Goal: Task Accomplishment & Management: Complete application form

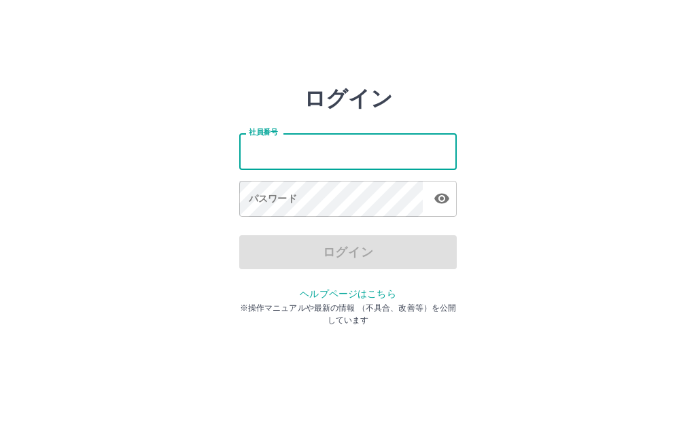
type input "*******"
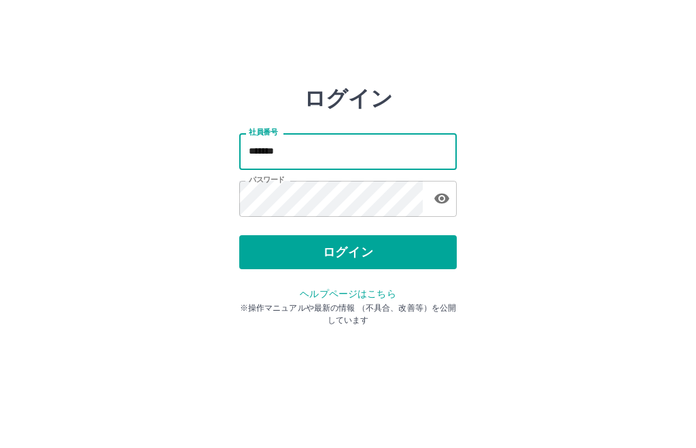
click at [366, 254] on button "ログイン" at bounding box center [348, 252] width 218 height 34
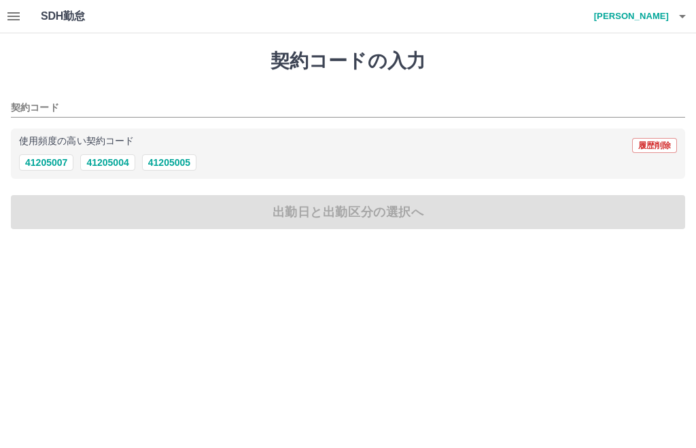
click at [121, 163] on button "41205004" at bounding box center [107, 162] width 54 height 16
type input "********"
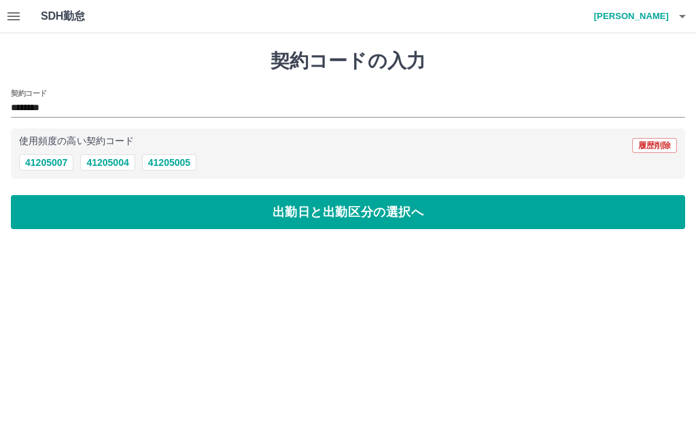
click at [378, 205] on button "出勤日と出勤区分の選択へ" at bounding box center [348, 212] width 674 height 34
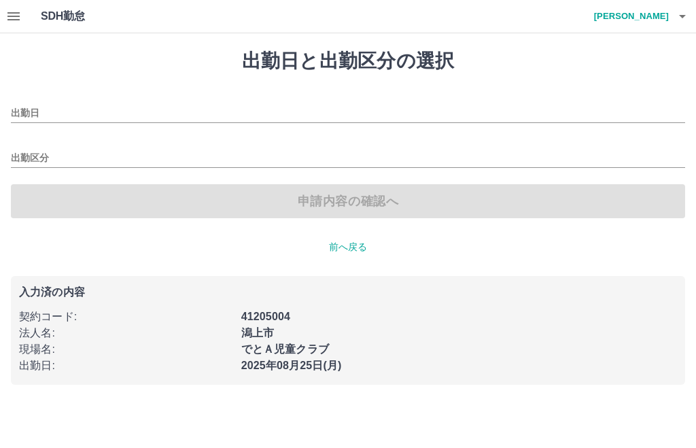
type input "**********"
click at [40, 153] on input "出勤区分" at bounding box center [348, 158] width 674 height 17
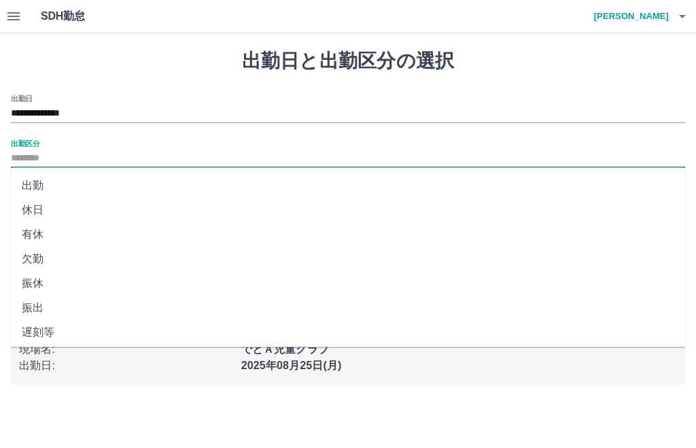
click at [44, 180] on li "出勤" at bounding box center [348, 185] width 674 height 24
type input "**"
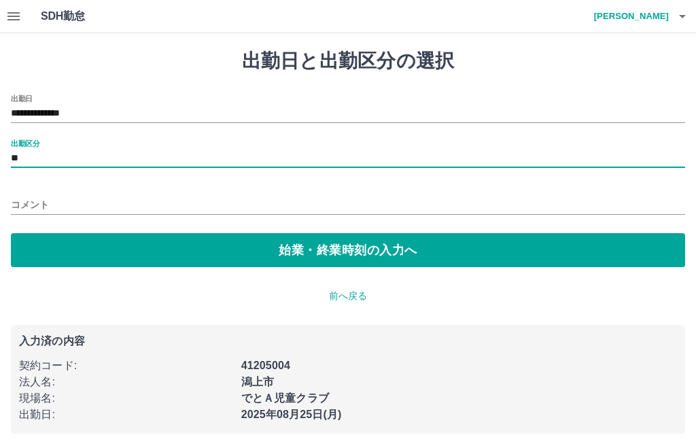
click at [351, 254] on button "始業・終業時刻の入力へ" at bounding box center [348, 250] width 674 height 34
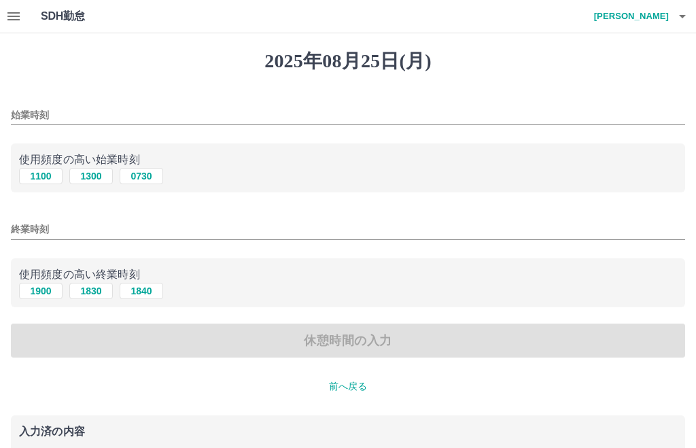
click at [53, 105] on input "始業時刻" at bounding box center [348, 115] width 674 height 20
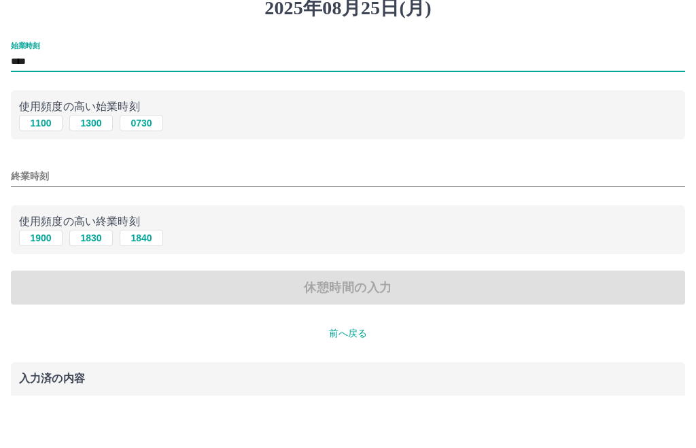
type input "****"
click at [98, 220] on input "終業時刻" at bounding box center [348, 230] width 674 height 20
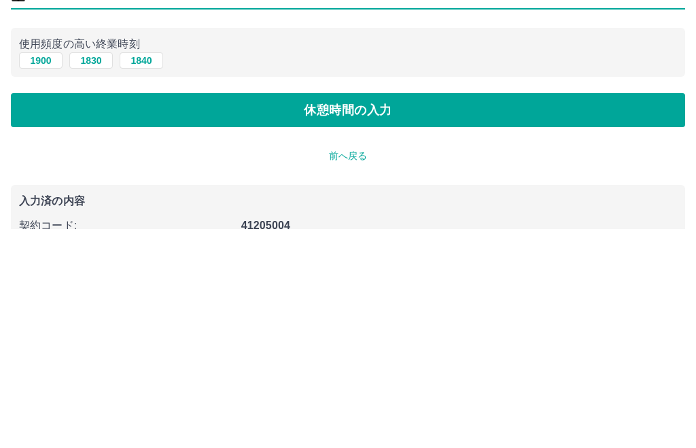
type input "****"
click at [405, 312] on button "休憩時間の入力" at bounding box center [348, 329] width 674 height 34
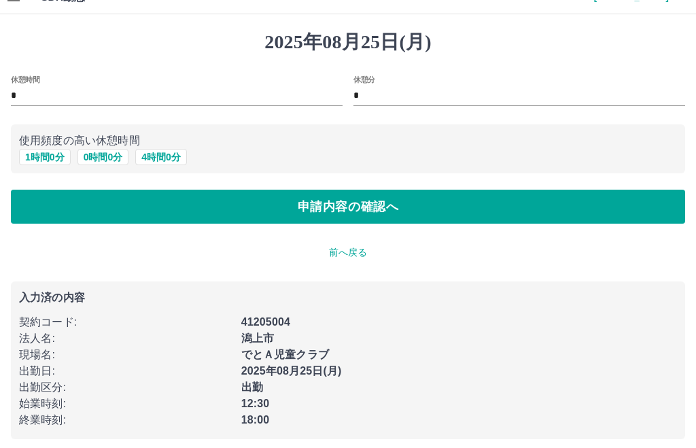
scroll to position [27, 0]
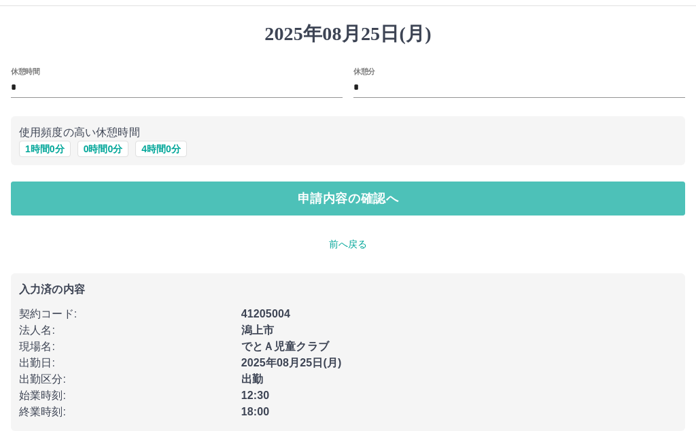
click at [372, 214] on button "申請内容の確認へ" at bounding box center [348, 199] width 674 height 34
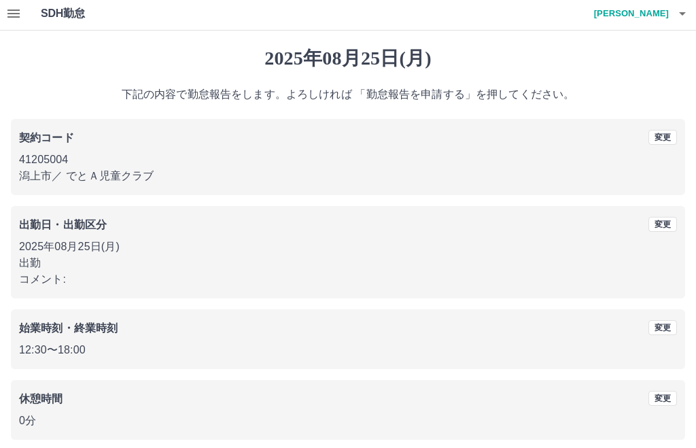
scroll to position [15, 0]
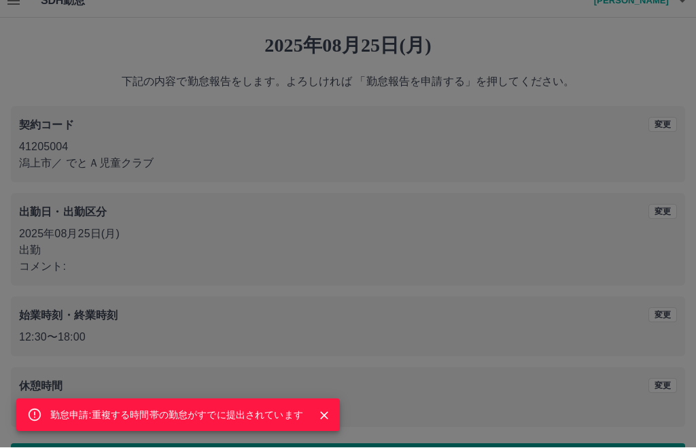
click at [483, 447] on div "勤怠申請:重複する時間帯の勤怠がすでに提出されています" at bounding box center [348, 224] width 696 height 448
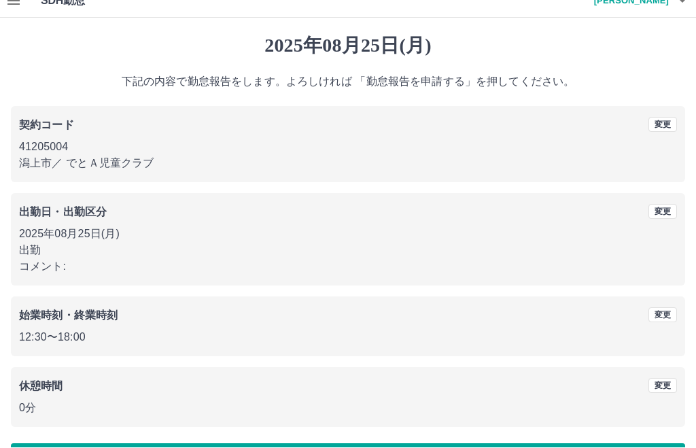
click at [483, 447] on div "勤怠申請:重複する時間帯の勤怠がすでに提出されています" at bounding box center [348, 224] width 696 height 448
click at [449, 447] on div "勤怠申請:重複する時間帯の勤怠がすでに提出されています 2025年08月25日(月) 下記の内容で勤怠報告をします。よろしければ 「勤怠報告を申請する」を押し…" at bounding box center [348, 256] width 696 height 476
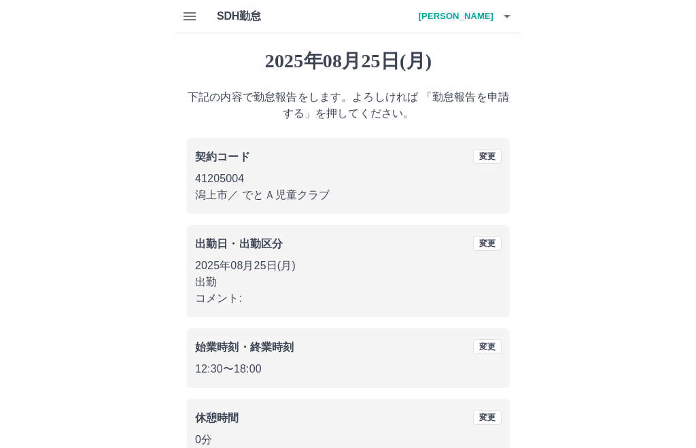
scroll to position [16, 0]
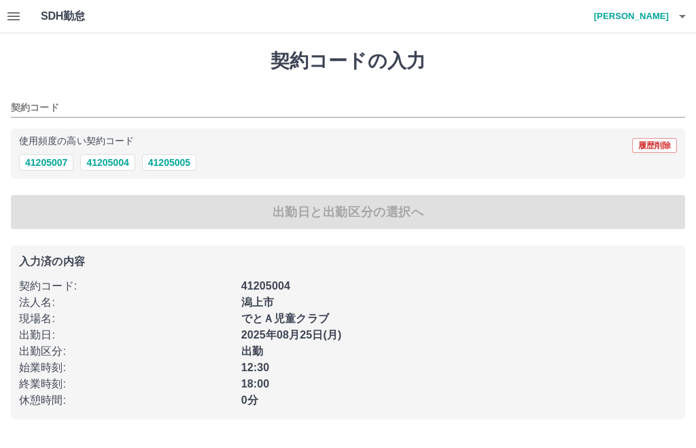
type input "********"
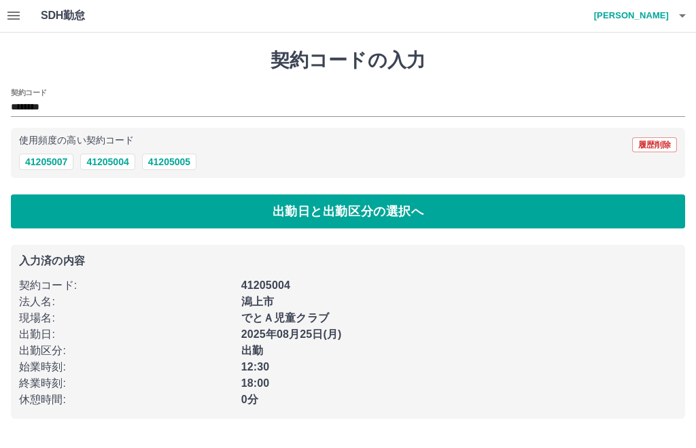
click at [650, 10] on h4 "[PERSON_NAME]" at bounding box center [628, 16] width 82 height 33
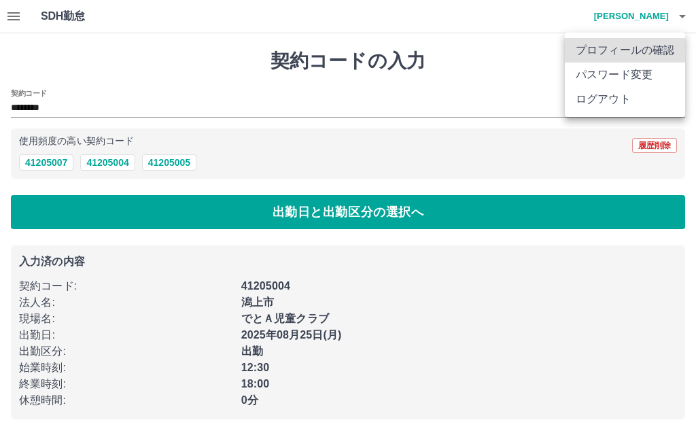
click at [613, 96] on li "ログアウト" at bounding box center [625, 99] width 120 height 24
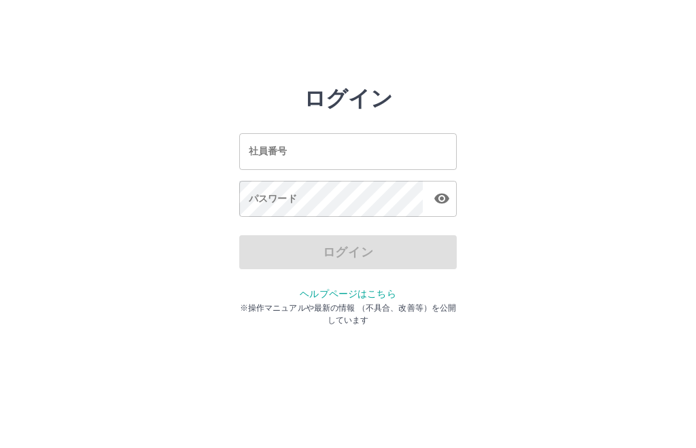
click at [437, 145] on input "社員番号" at bounding box center [348, 151] width 218 height 36
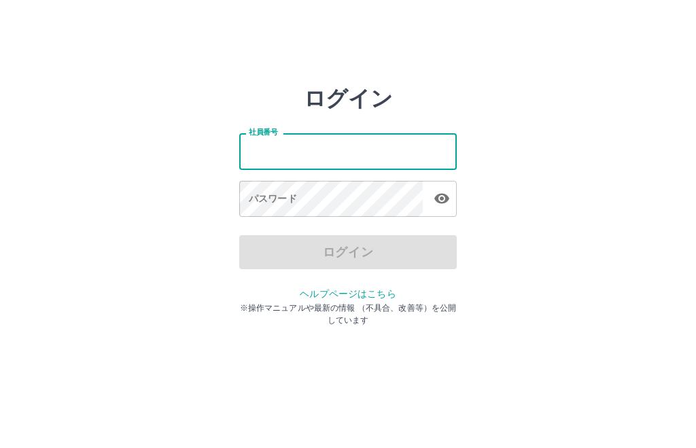
type input "*******"
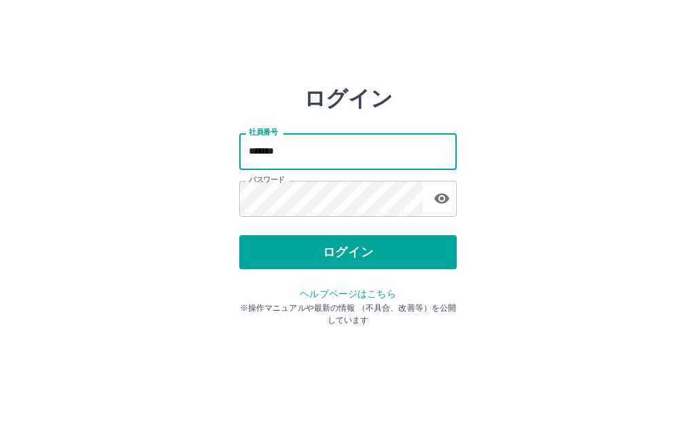
click at [349, 251] on button "ログイン" at bounding box center [348, 252] width 218 height 34
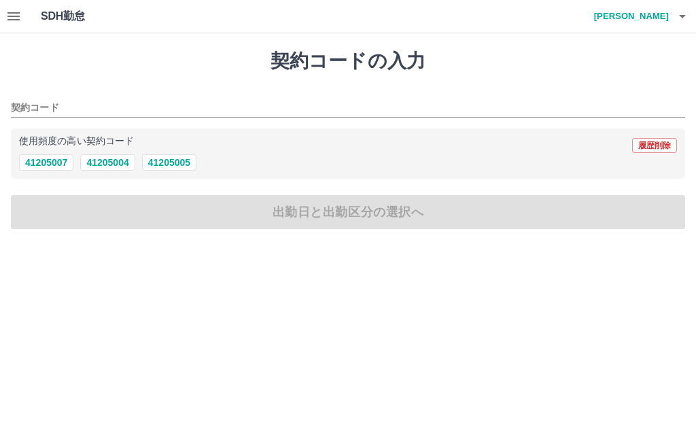
click at [20, 13] on icon "button" at bounding box center [13, 16] width 12 height 8
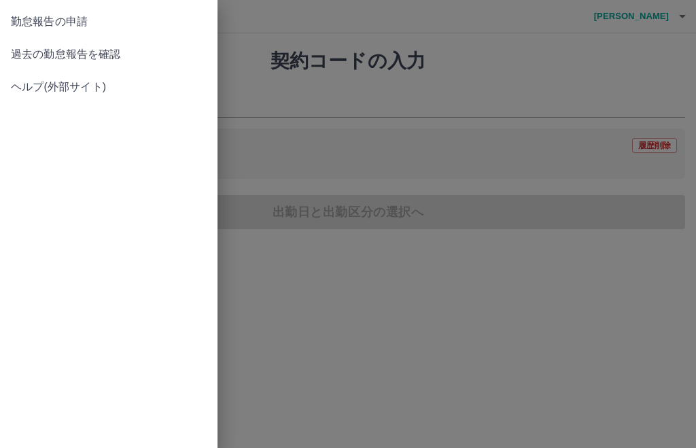
click at [127, 54] on span "過去の勤怠報告を確認" at bounding box center [109, 54] width 196 height 16
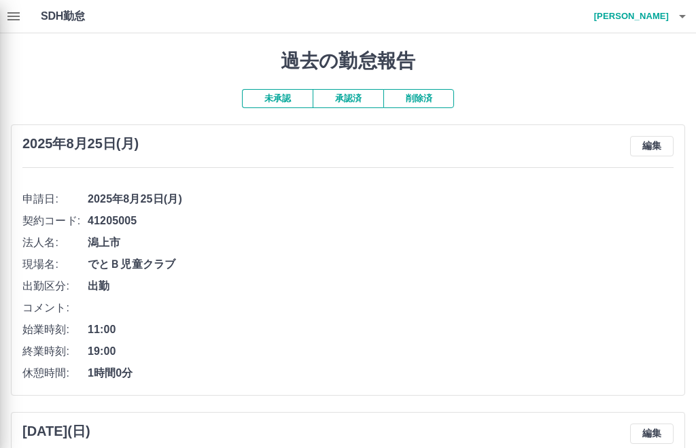
click at [82, 69] on div at bounding box center [348, 224] width 696 height 448
click at [666, 139] on div at bounding box center [348, 224] width 696 height 448
click at [656, 142] on div at bounding box center [348, 224] width 696 height 448
click at [662, 141] on div at bounding box center [348, 224] width 696 height 448
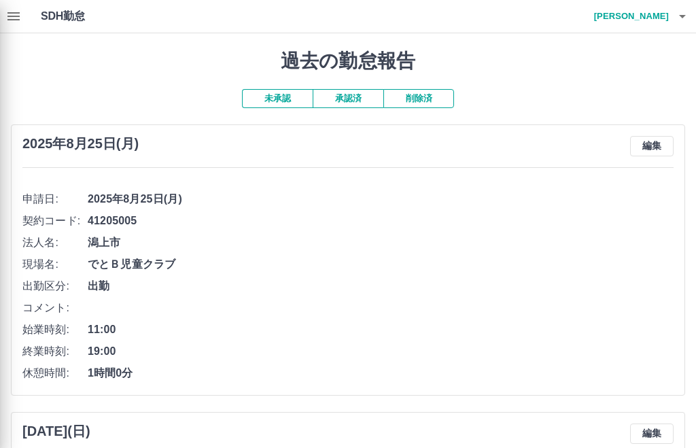
click at [672, 145] on div at bounding box center [348, 224] width 696 height 448
click at [666, 147] on div at bounding box center [348, 224] width 696 height 448
click at [148, 220] on div at bounding box center [348, 224] width 696 height 448
click at [158, 222] on div at bounding box center [348, 224] width 696 height 448
click at [654, 154] on div at bounding box center [348, 224] width 696 height 448
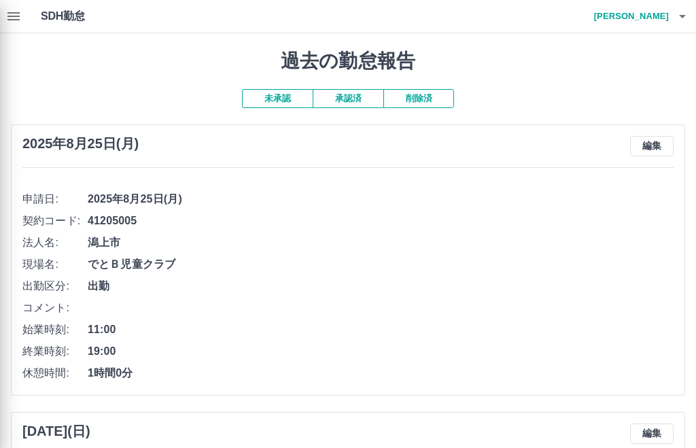
click at [658, 146] on div at bounding box center [348, 224] width 696 height 448
click at [24, 10] on div at bounding box center [348, 224] width 696 height 448
click at [25, 16] on div at bounding box center [348, 224] width 696 height 448
click at [29, 14] on div at bounding box center [348, 224] width 696 height 448
click at [662, 147] on div at bounding box center [348, 224] width 696 height 448
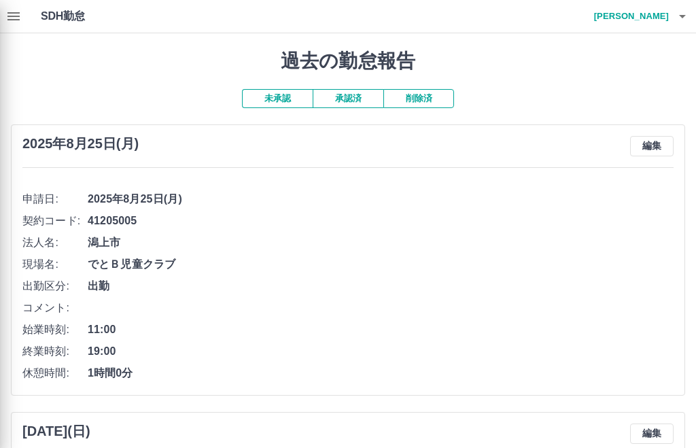
click at [657, 149] on div at bounding box center [348, 224] width 696 height 448
click at [657, 148] on div at bounding box center [348, 224] width 696 height 448
click at [661, 145] on div at bounding box center [348, 224] width 696 height 448
click at [661, 141] on div at bounding box center [348, 224] width 696 height 448
click at [664, 139] on div at bounding box center [348, 224] width 696 height 448
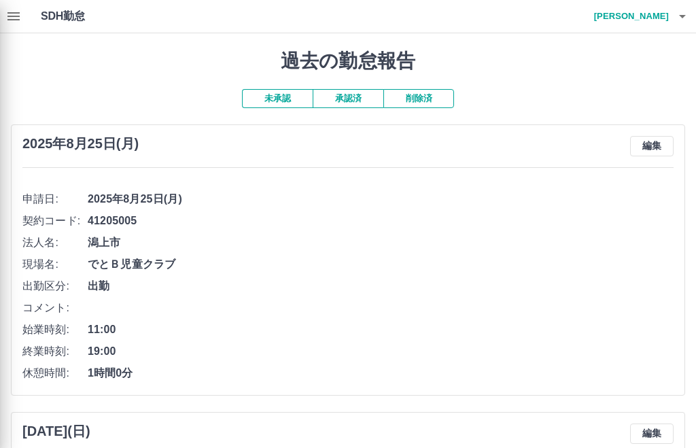
click at [664, 137] on div at bounding box center [348, 224] width 696 height 448
click at [672, 140] on div at bounding box center [348, 224] width 696 height 448
click at [672, 139] on div at bounding box center [348, 224] width 696 height 448
click at [657, 147] on div at bounding box center [348, 224] width 696 height 448
click at [662, 143] on div at bounding box center [348, 224] width 696 height 448
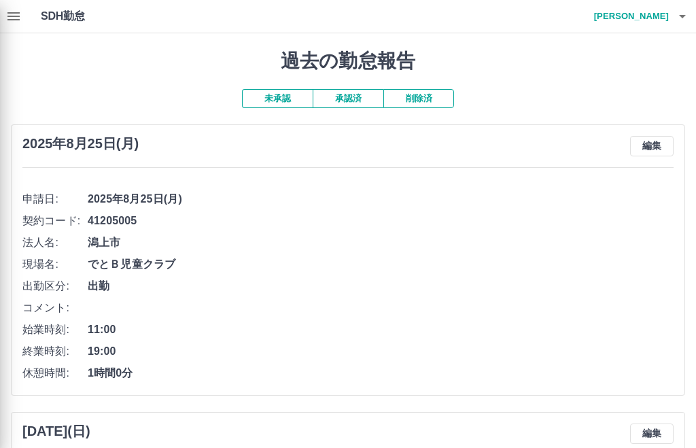
click at [666, 143] on div at bounding box center [348, 224] width 696 height 448
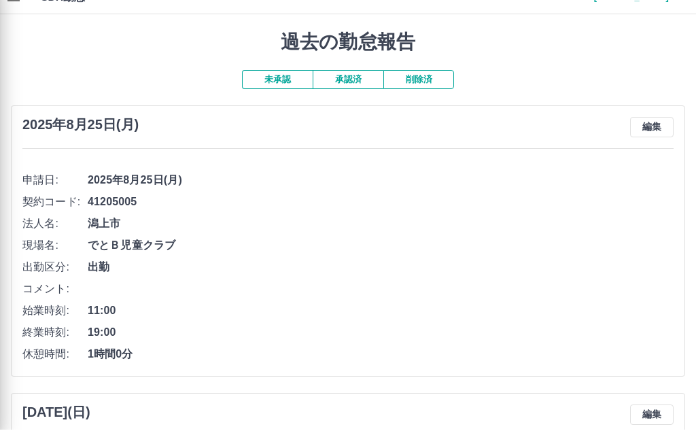
scroll to position [19, 0]
click at [358, 80] on div at bounding box center [348, 224] width 696 height 448
click at [356, 84] on div at bounding box center [348, 224] width 696 height 448
click at [357, 80] on div at bounding box center [348, 224] width 696 height 448
click at [358, 84] on div at bounding box center [348, 224] width 696 height 448
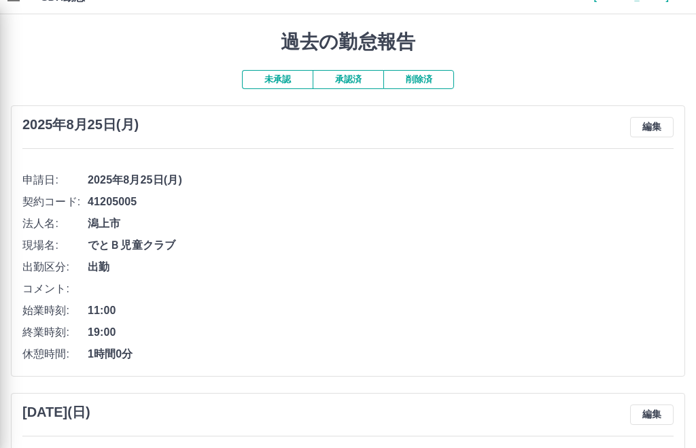
click at [356, 86] on div at bounding box center [348, 224] width 696 height 448
click at [287, 75] on div at bounding box center [348, 224] width 696 height 448
click at [286, 77] on div at bounding box center [348, 224] width 696 height 448
click at [285, 77] on div at bounding box center [348, 224] width 696 height 448
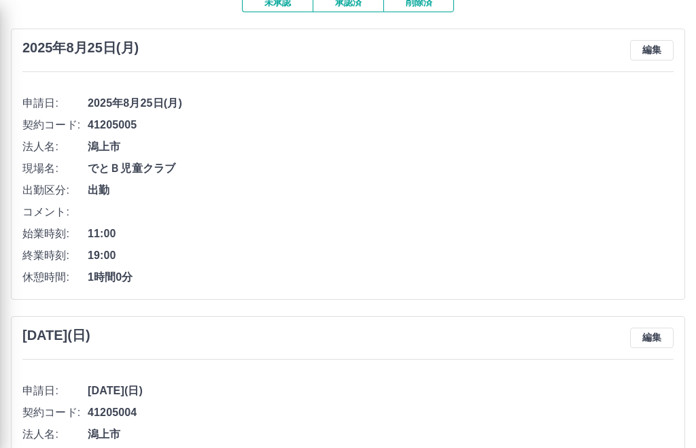
scroll to position [0, 0]
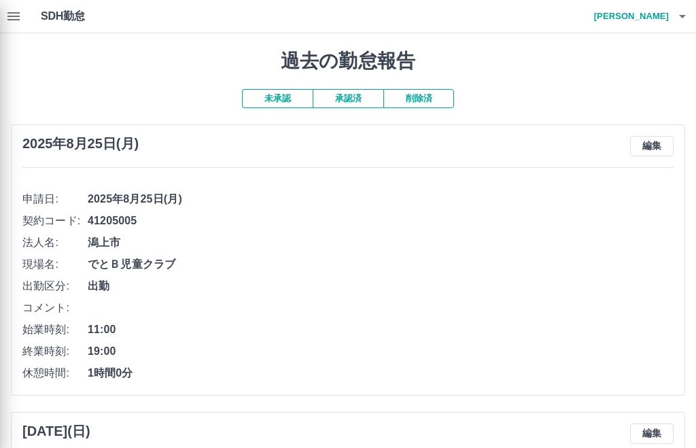
click at [280, 90] on div at bounding box center [348, 224] width 696 height 448
click at [279, 89] on div at bounding box center [348, 224] width 696 height 448
click at [277, 102] on div at bounding box center [348, 224] width 696 height 448
click at [280, 92] on div at bounding box center [348, 224] width 696 height 448
click at [289, 118] on div at bounding box center [348, 224] width 696 height 448
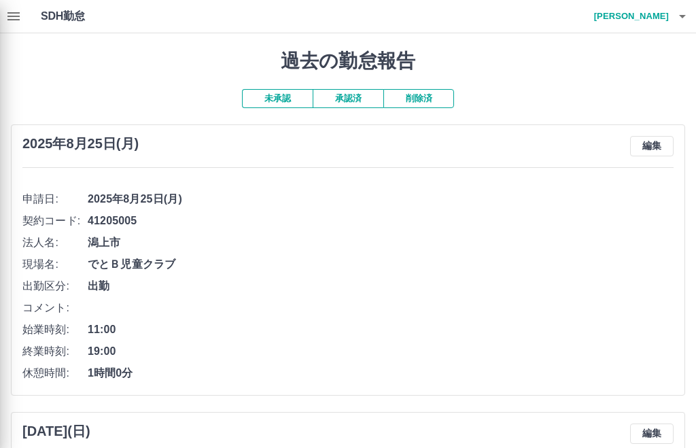
click at [285, 107] on div at bounding box center [348, 224] width 696 height 448
click at [291, 101] on div at bounding box center [348, 224] width 696 height 448
click at [358, 99] on div at bounding box center [348, 224] width 696 height 448
click at [349, 103] on div at bounding box center [348, 224] width 696 height 448
click at [353, 100] on div at bounding box center [348, 224] width 696 height 448
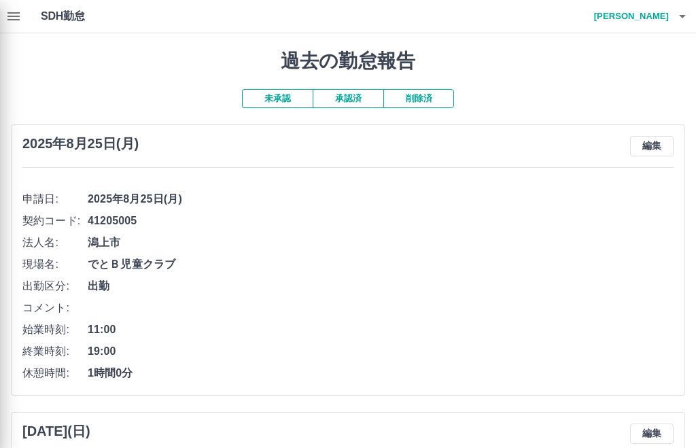
click at [353, 99] on div at bounding box center [348, 224] width 696 height 448
click at [656, 9] on div at bounding box center [348, 224] width 696 height 448
click at [657, 14] on div at bounding box center [348, 224] width 696 height 448
click at [682, 16] on div at bounding box center [348, 224] width 696 height 448
click at [695, 16] on div at bounding box center [348, 224] width 696 height 448
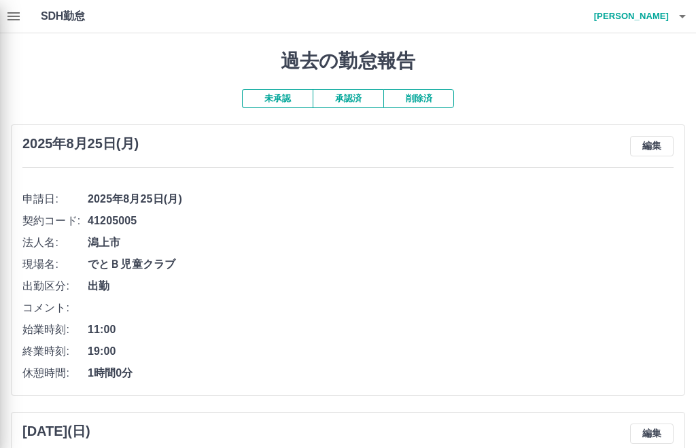
click at [659, 18] on div at bounding box center [348, 224] width 696 height 448
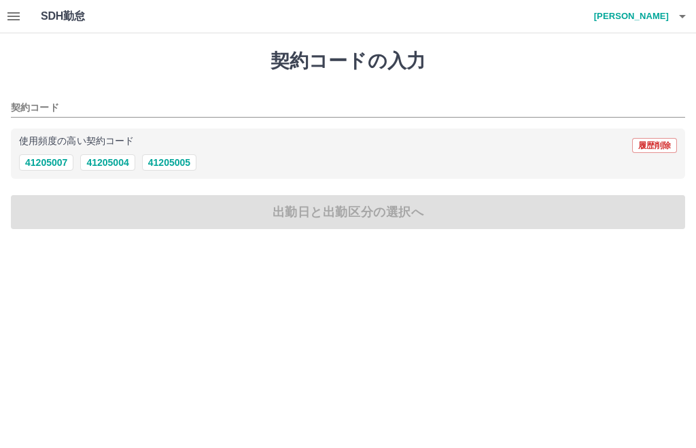
click at [22, 18] on button "button" at bounding box center [13, 16] width 27 height 33
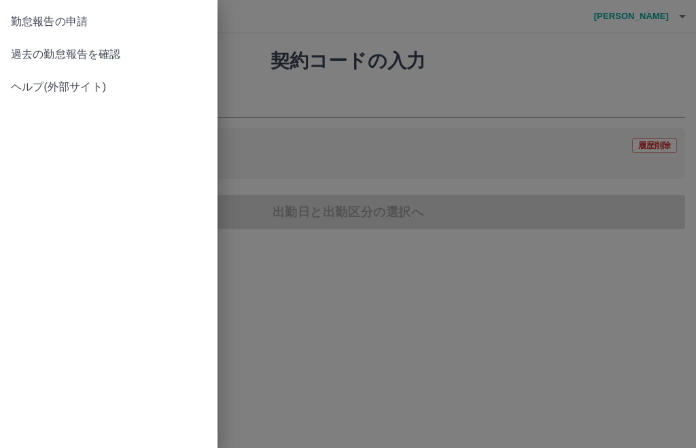
click at [141, 62] on span "過去の勤怠報告を確認" at bounding box center [109, 54] width 196 height 16
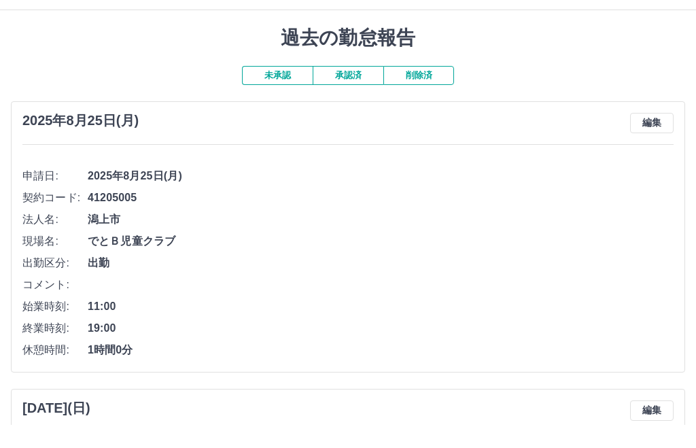
scroll to position [23, 0]
click at [666, 117] on button "編集" at bounding box center [652, 123] width 44 height 20
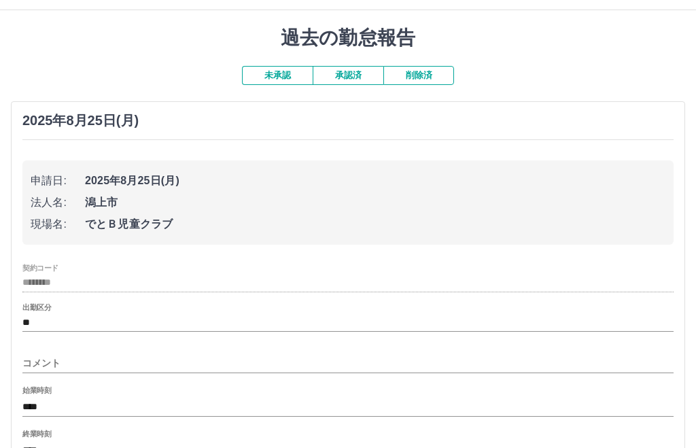
click at [177, 220] on span "でとＢ児童クラブ" at bounding box center [375, 224] width 581 height 16
click at [80, 303] on div "出勤区分 **" at bounding box center [347, 317] width 651 height 29
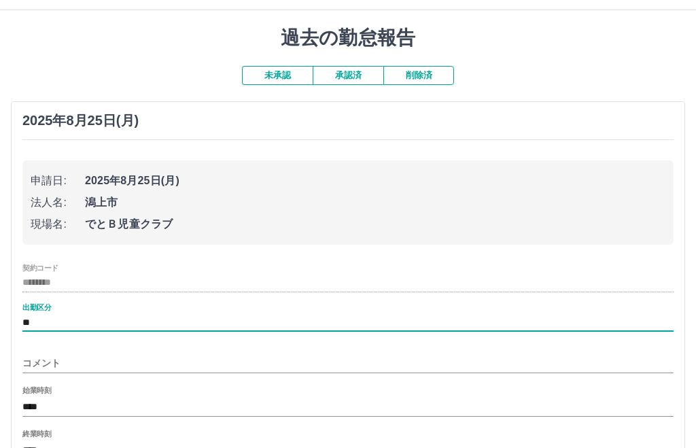
click at [80, 275] on input "********" at bounding box center [347, 283] width 651 height 17
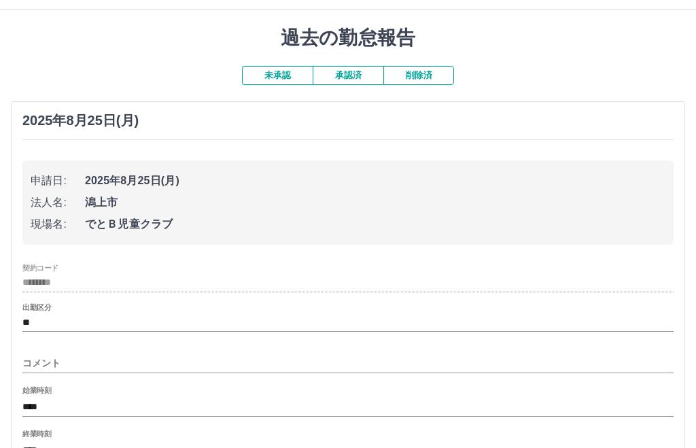
click at [77, 272] on div "契約コード ********" at bounding box center [347, 278] width 651 height 29
click at [77, 273] on div "契約コード ********" at bounding box center [347, 278] width 651 height 29
click at [77, 277] on input "********" at bounding box center [347, 283] width 651 height 17
click at [77, 286] on input "********" at bounding box center [347, 283] width 651 height 17
click at [88, 266] on div "契約コード ********" at bounding box center [347, 278] width 651 height 29
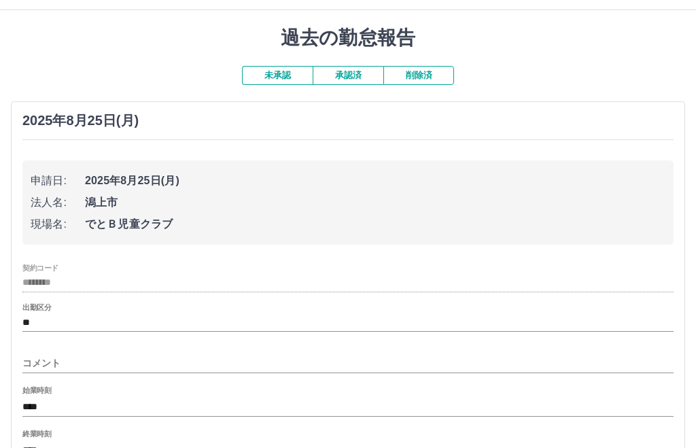
click at [364, 75] on button "承認済" at bounding box center [348, 75] width 71 height 19
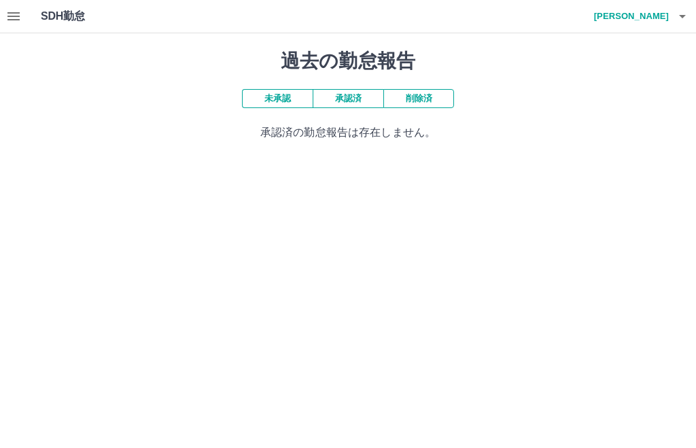
scroll to position [0, 0]
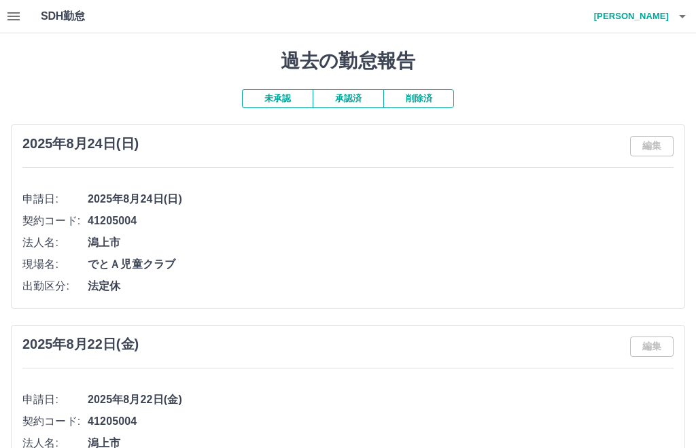
click at [365, 94] on button "承認済" at bounding box center [348, 98] width 71 height 19
click at [283, 95] on button "未承認" at bounding box center [277, 98] width 71 height 19
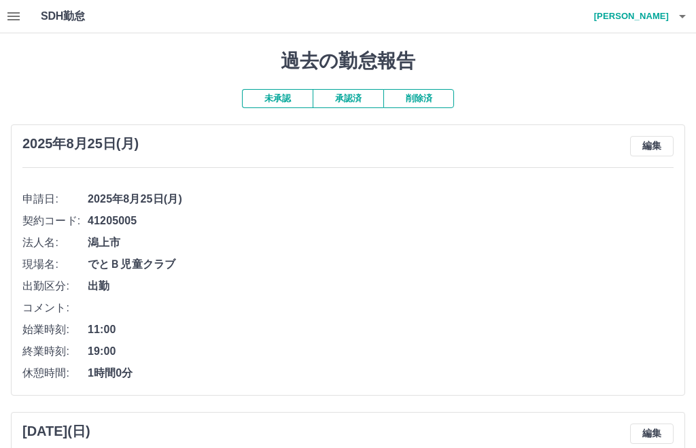
click at [662, 146] on button "編集" at bounding box center [652, 146] width 44 height 20
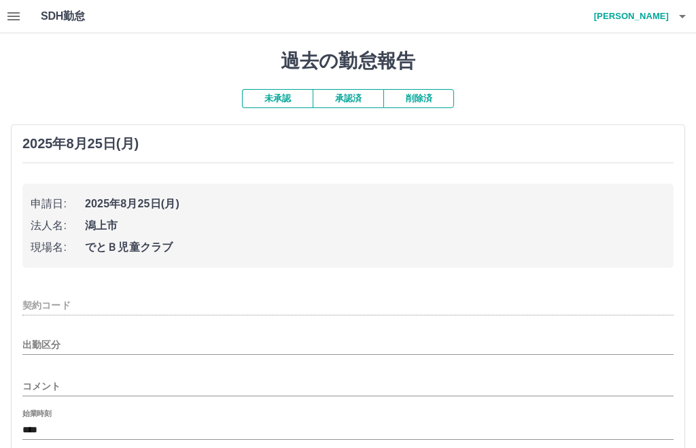
type input "********"
type input "**"
click at [185, 200] on span "2025年8月25日(月)" at bounding box center [375, 204] width 581 height 16
click at [169, 203] on span "2025年8月25日(月)" at bounding box center [375, 204] width 581 height 16
click at [168, 202] on span "2025年8月25日(月)" at bounding box center [375, 204] width 581 height 16
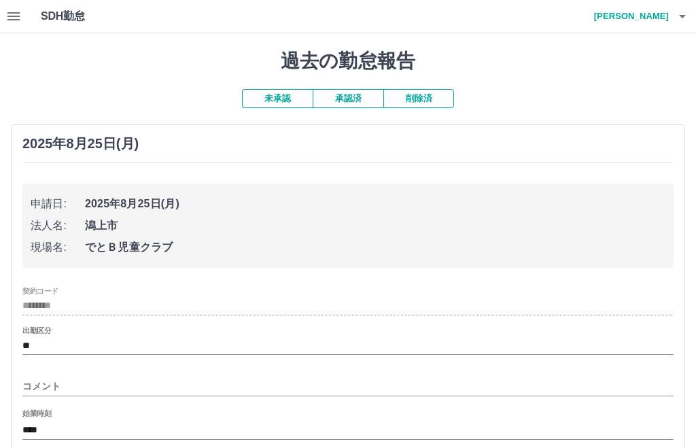
click at [165, 211] on span "2025年8月25日(月)" at bounding box center [375, 204] width 581 height 16
click at [170, 196] on span "2025年8月25日(月)" at bounding box center [375, 204] width 581 height 16
click at [167, 194] on li "申請日: 2025年8月25日(月)" at bounding box center [348, 204] width 635 height 22
click at [162, 198] on span "2025年8月25日(月)" at bounding box center [375, 204] width 581 height 16
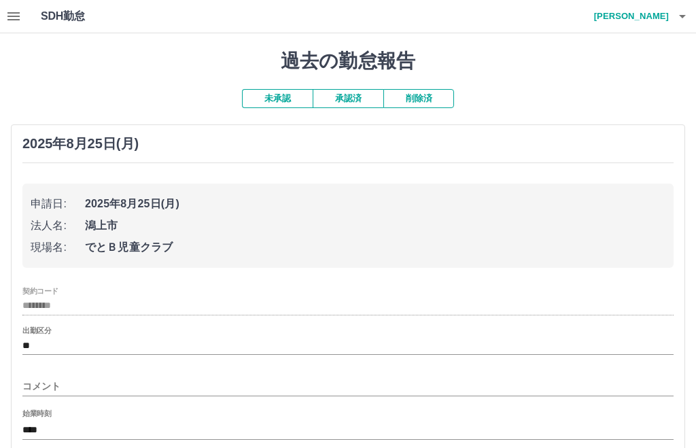
click at [173, 205] on span "2025年8月25日(月)" at bounding box center [375, 204] width 581 height 16
click at [167, 204] on span "2025年8月25日(月)" at bounding box center [375, 204] width 581 height 16
click at [174, 207] on span "2025年8月25日(月)" at bounding box center [375, 204] width 581 height 16
click at [190, 200] on span "2025年8月25日(月)" at bounding box center [375, 204] width 581 height 16
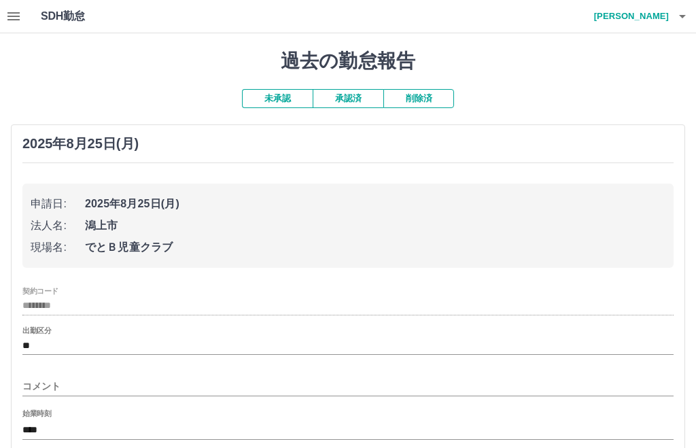
click at [189, 199] on span "2025年8月25日(月)" at bounding box center [375, 204] width 581 height 16
click at [173, 210] on span "2025年8月25日(月)" at bounding box center [375, 204] width 581 height 16
click at [36, 203] on span "申請日:" at bounding box center [58, 204] width 54 height 16
click at [35, 203] on span "申請日:" at bounding box center [58, 204] width 54 height 16
click at [58, 225] on span "法人名:" at bounding box center [58, 226] width 54 height 16
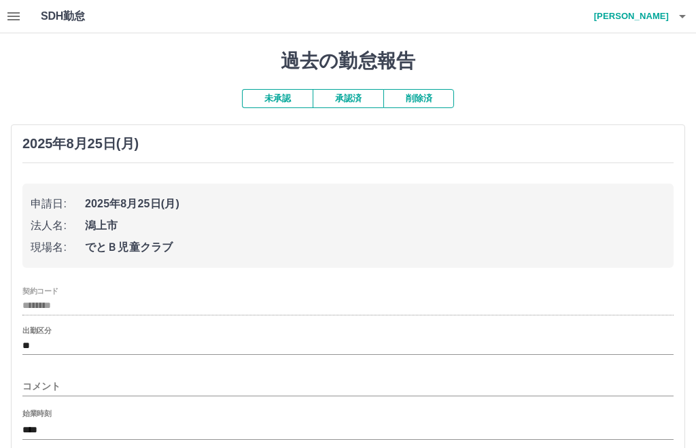
click at [266, 201] on span "2025年8月25日(月)" at bounding box center [375, 204] width 581 height 16
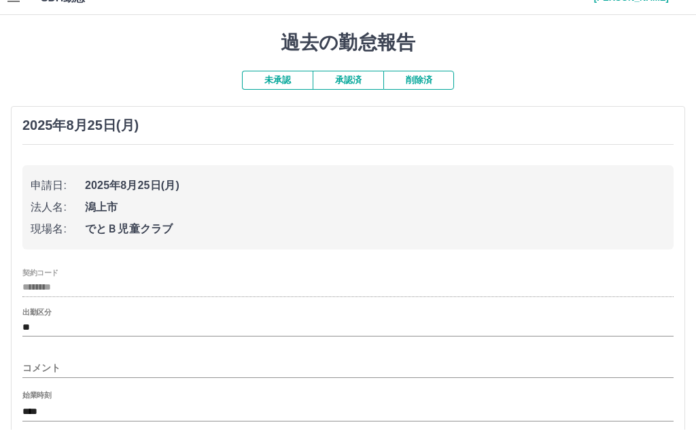
scroll to position [19, 0]
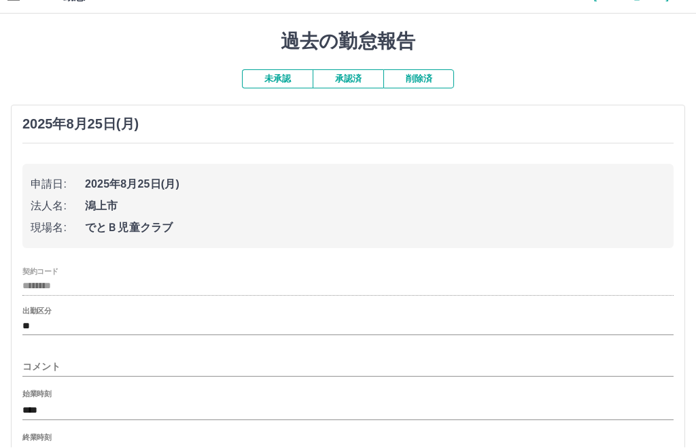
click at [270, 77] on button "未承認" at bounding box center [277, 79] width 71 height 19
click at [429, 86] on button "削除済" at bounding box center [418, 79] width 71 height 19
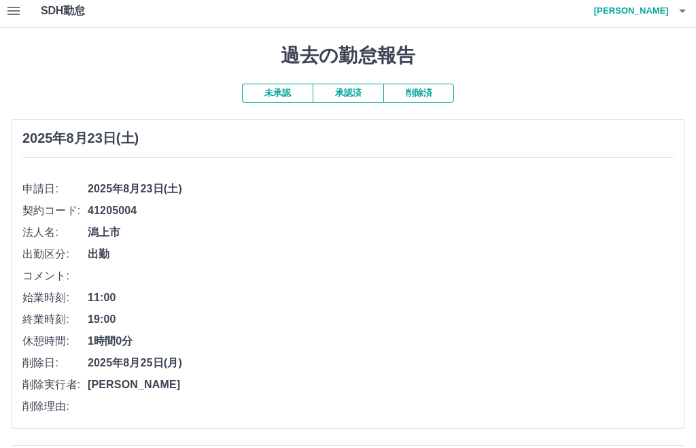
scroll to position [0, 0]
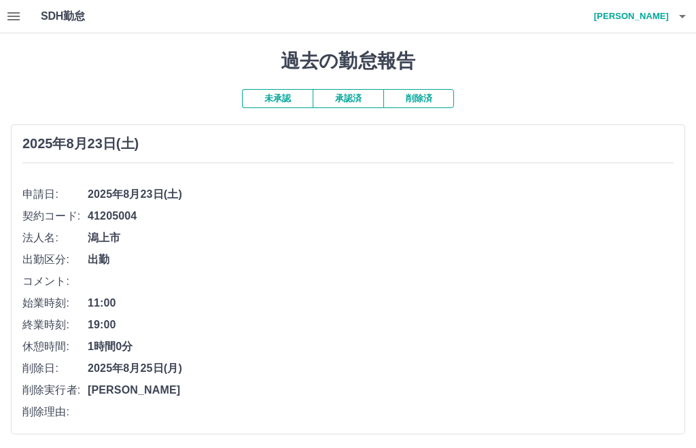
click at [4, 12] on button "button" at bounding box center [13, 16] width 27 height 33
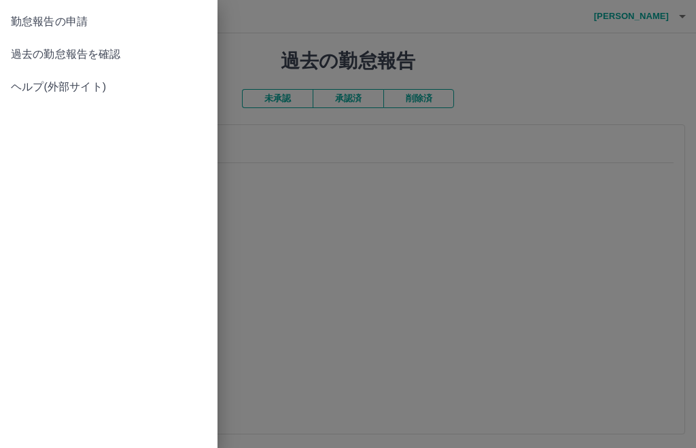
click at [83, 20] on span "勤怠報告の申請" at bounding box center [109, 22] width 196 height 16
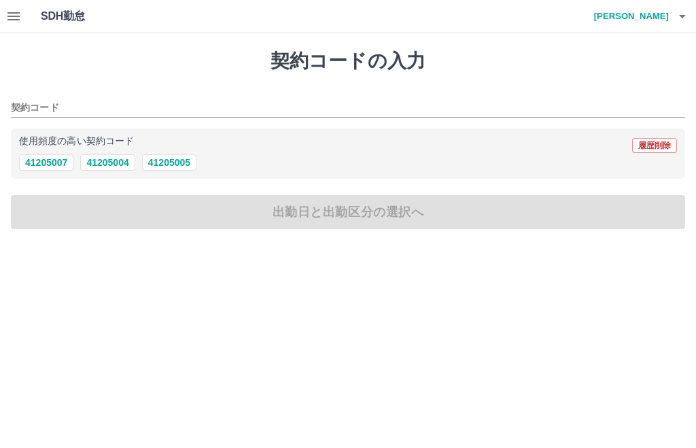
click at [175, 170] on button "41205005" at bounding box center [169, 162] width 54 height 16
type input "********"
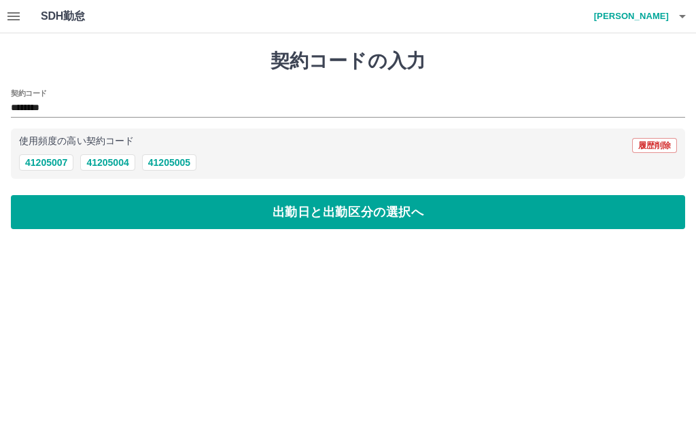
click at [360, 218] on button "出勤日と出勤区分の選択へ" at bounding box center [348, 212] width 674 height 34
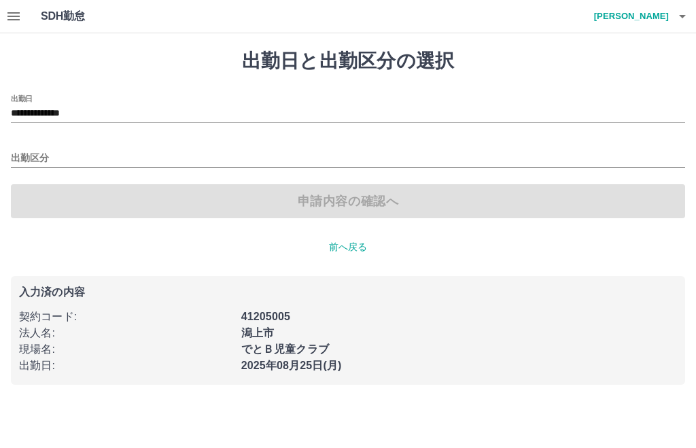
click at [40, 150] on input "出勤区分" at bounding box center [348, 158] width 674 height 17
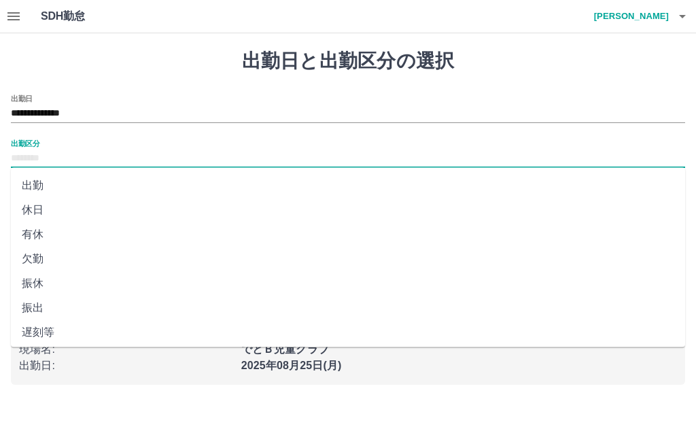
click at [94, 99] on div "**********" at bounding box center [348, 108] width 674 height 29
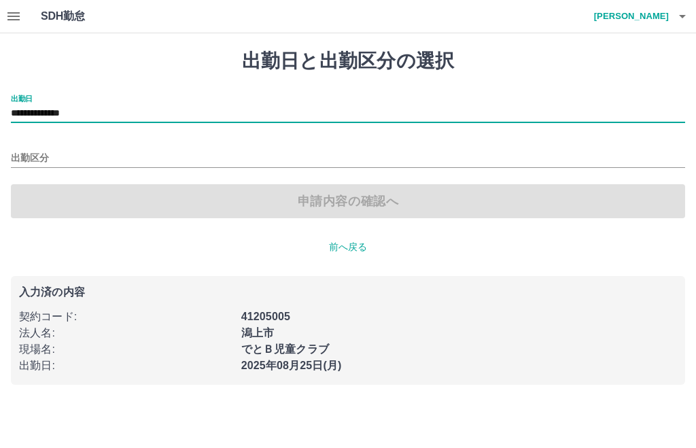
click at [67, 120] on input "**********" at bounding box center [348, 113] width 674 height 17
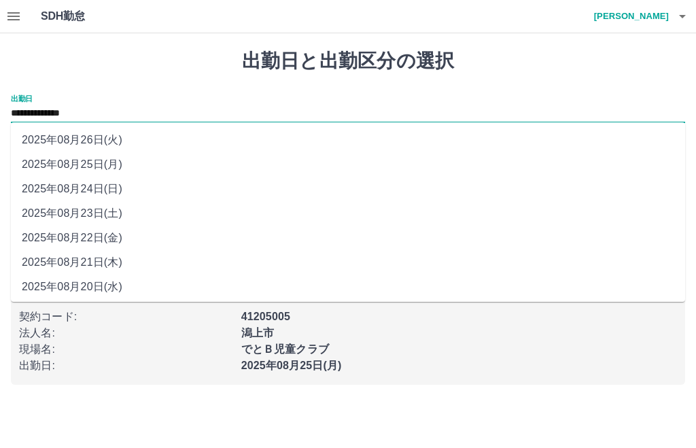
click at [101, 215] on li "2025年08月23日(土)" at bounding box center [348, 213] width 674 height 24
type input "**********"
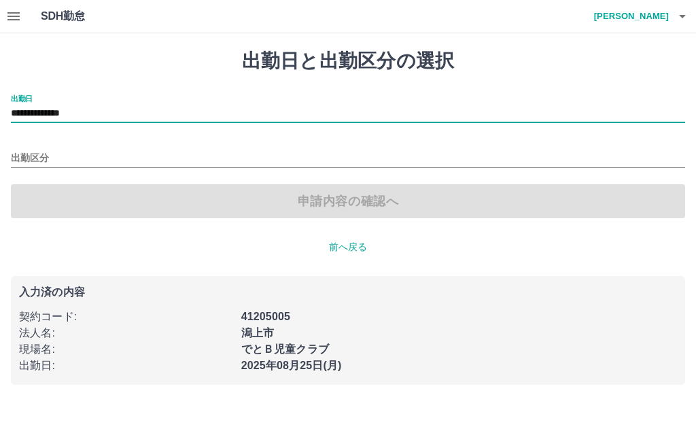
click at [43, 155] on input "出勤区分" at bounding box center [348, 158] width 674 height 17
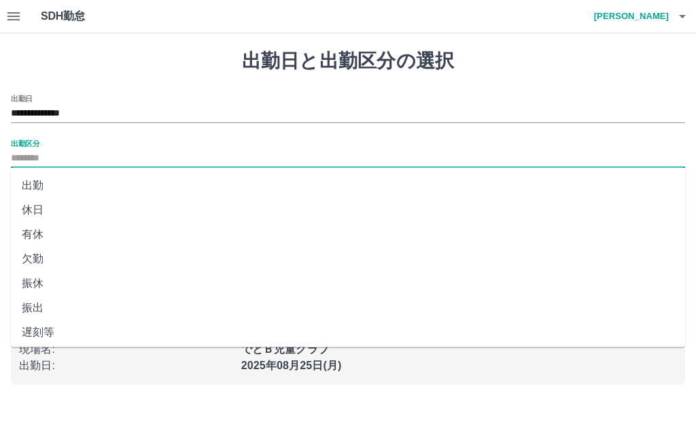
click at [41, 189] on li "出勤" at bounding box center [348, 185] width 674 height 24
type input "**"
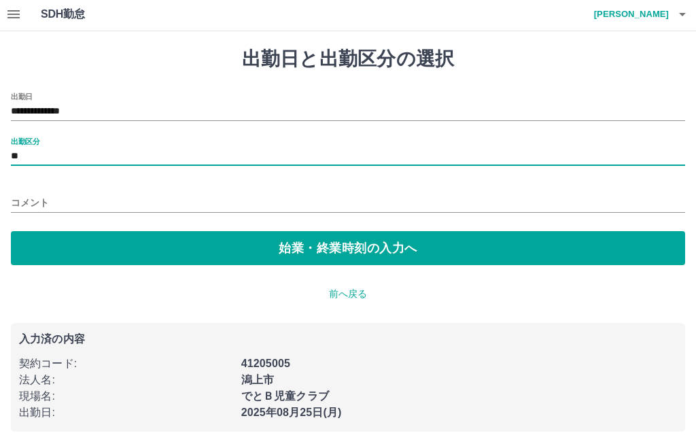
click at [322, 257] on button "始業・終業時刻の入力へ" at bounding box center [348, 249] width 674 height 34
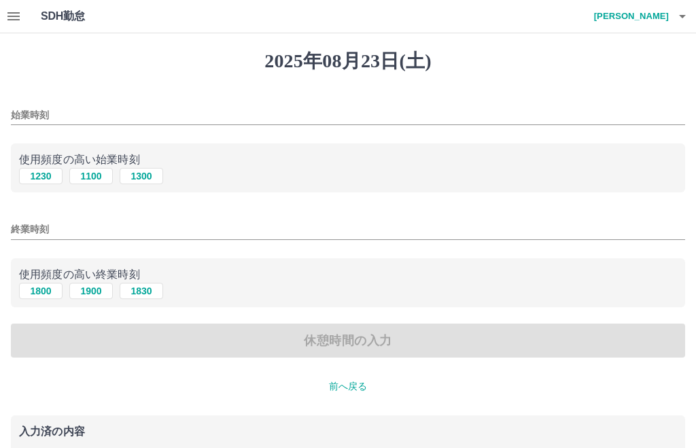
click at [41, 110] on input "始業時刻" at bounding box center [348, 115] width 674 height 20
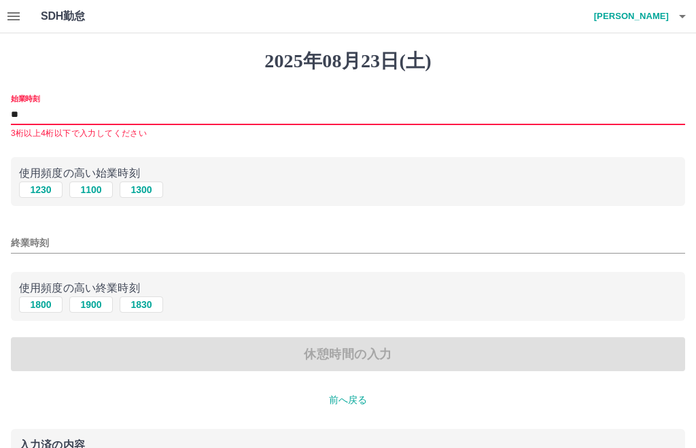
type input "*"
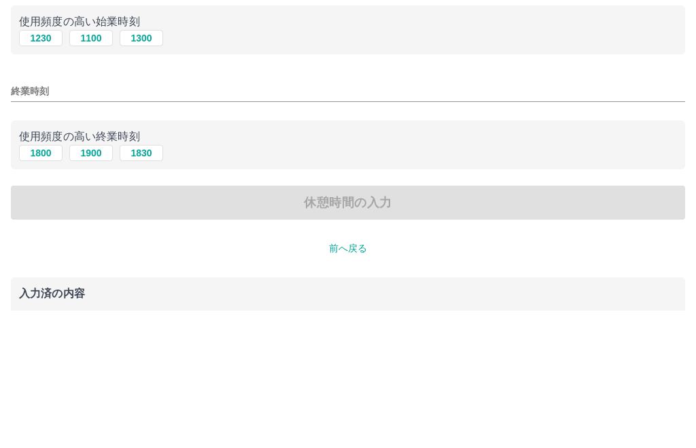
type input "****"
click at [96, 283] on button "1900" at bounding box center [91, 291] width 44 height 16
type input "****"
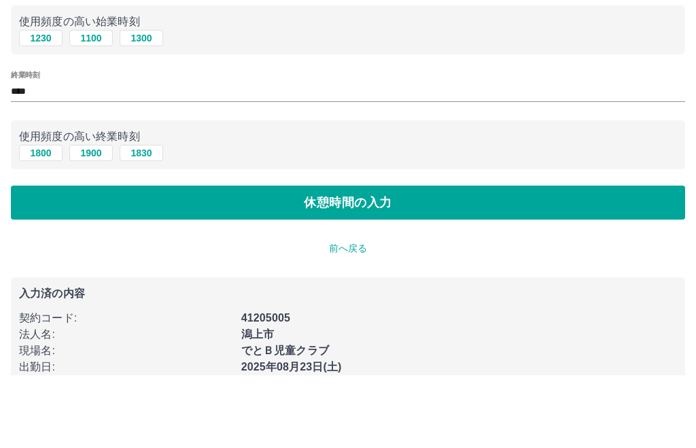
scroll to position [65, 0]
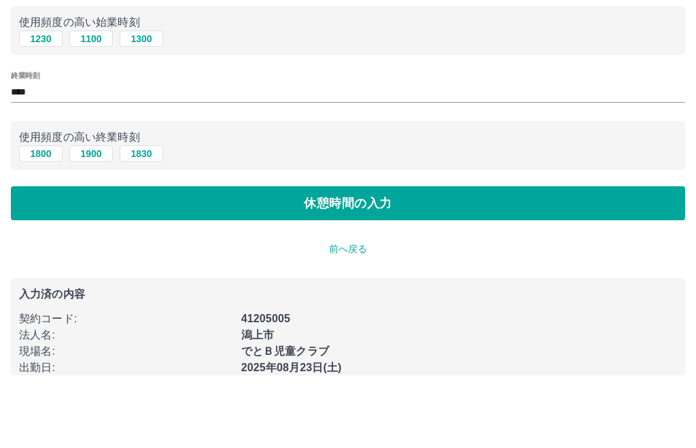
click at [373, 262] on button "休憩時間の入力" at bounding box center [348, 276] width 674 height 34
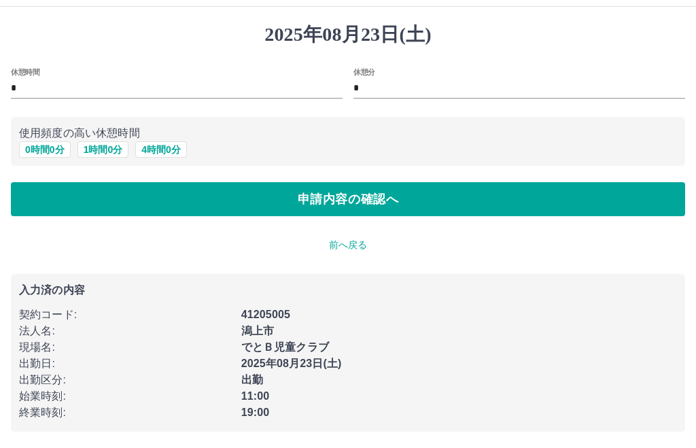
scroll to position [27, 0]
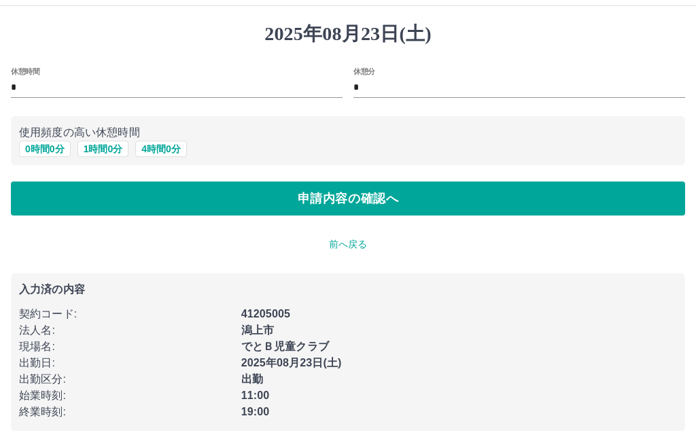
click at [22, 80] on input "*" at bounding box center [177, 89] width 332 height 20
click at [92, 156] on button "1 時間 0 分" at bounding box center [103, 149] width 52 height 16
type input "*"
click at [356, 206] on button "申請内容の確認へ" at bounding box center [348, 199] width 674 height 34
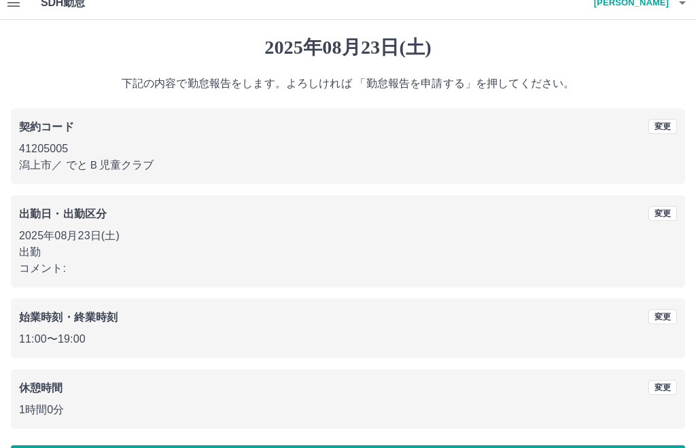
scroll to position [15, 0]
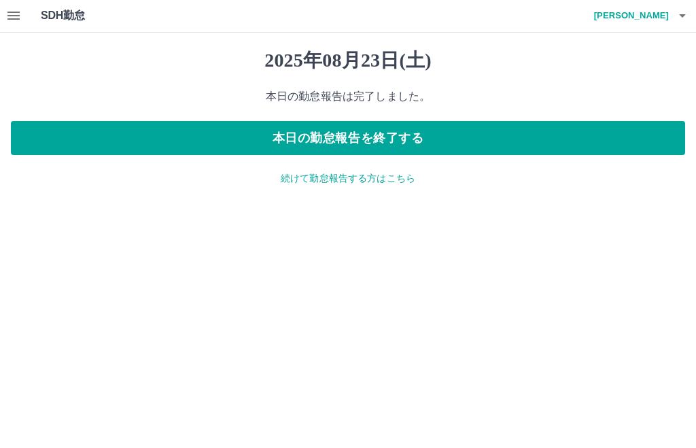
click at [358, 172] on p "続けて勤怠報告する方はこちら" at bounding box center [348, 179] width 674 height 14
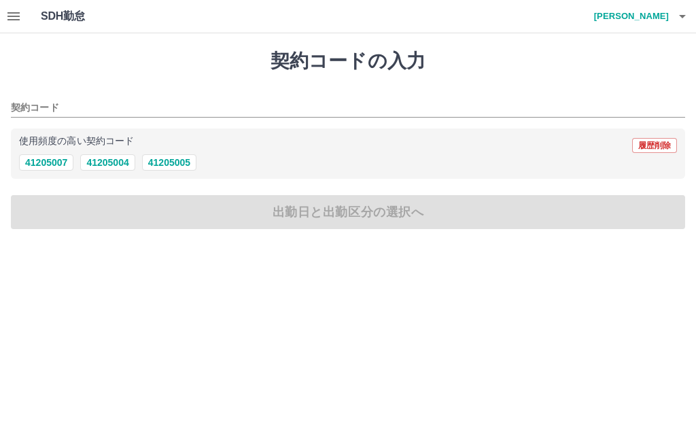
click at [114, 162] on button "41205004" at bounding box center [107, 162] width 54 height 16
type input "********"
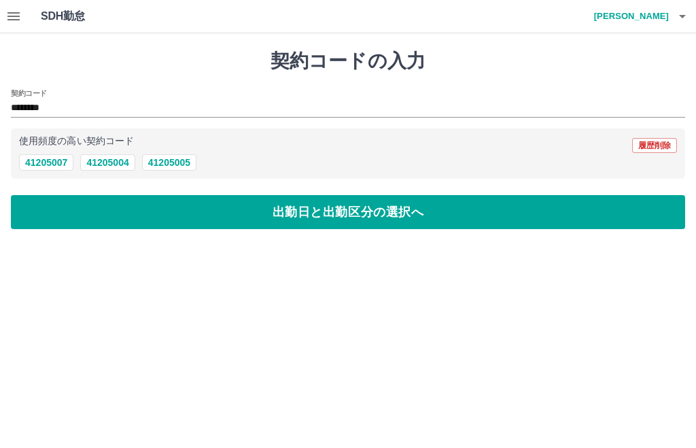
click at [377, 225] on button "出勤日と出勤区分の選択へ" at bounding box center [348, 212] width 674 height 34
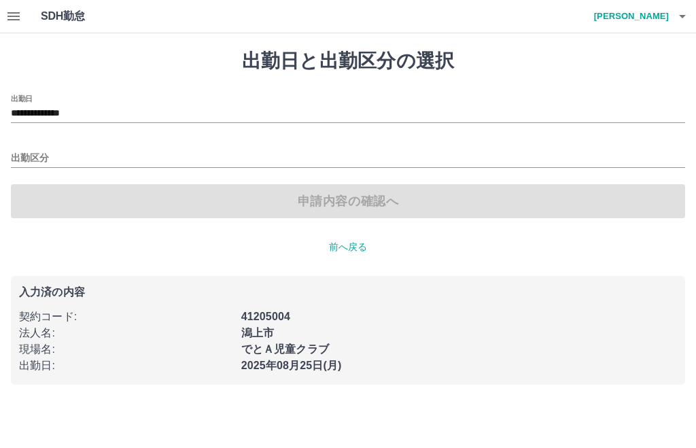
click at [52, 160] on input "出勤区分" at bounding box center [348, 158] width 674 height 17
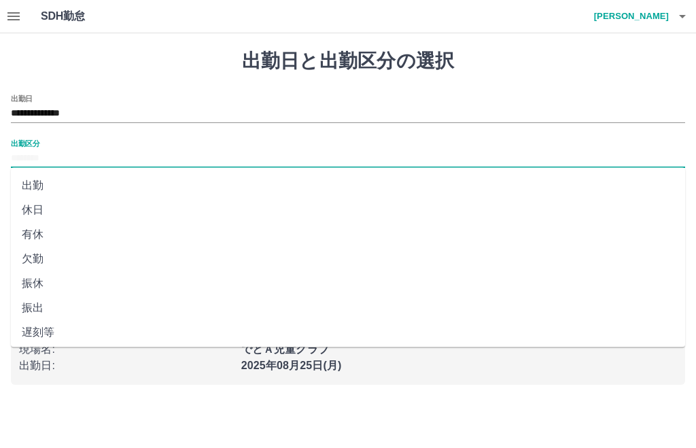
click at [45, 189] on li "出勤" at bounding box center [348, 185] width 674 height 24
type input "**"
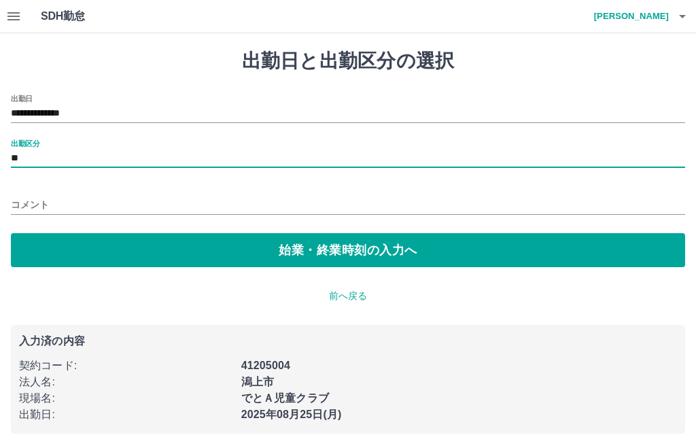
click at [366, 261] on button "始業・終業時刻の入力へ" at bounding box center [348, 250] width 674 height 34
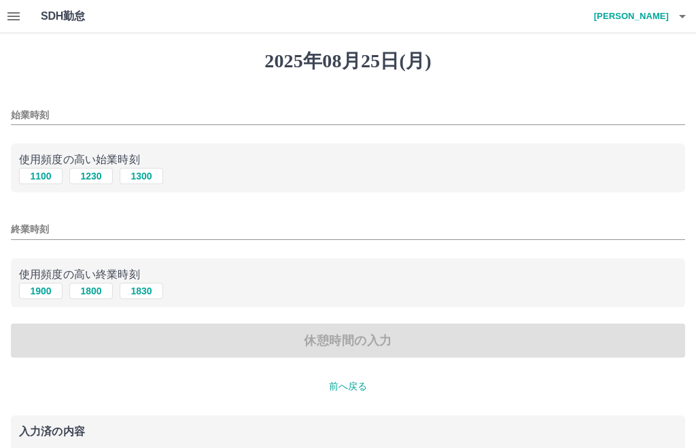
click at [97, 181] on button "1230" at bounding box center [91, 176] width 44 height 16
type input "****"
click at [99, 293] on button "1800" at bounding box center [91, 291] width 44 height 16
type input "****"
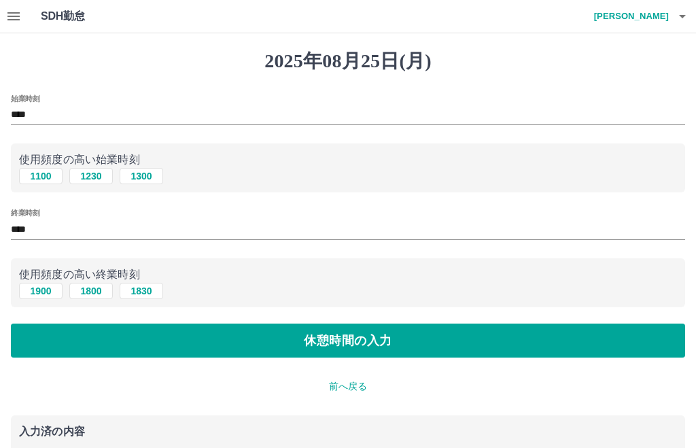
click at [378, 337] on button "休憩時間の入力" at bounding box center [348, 341] width 674 height 34
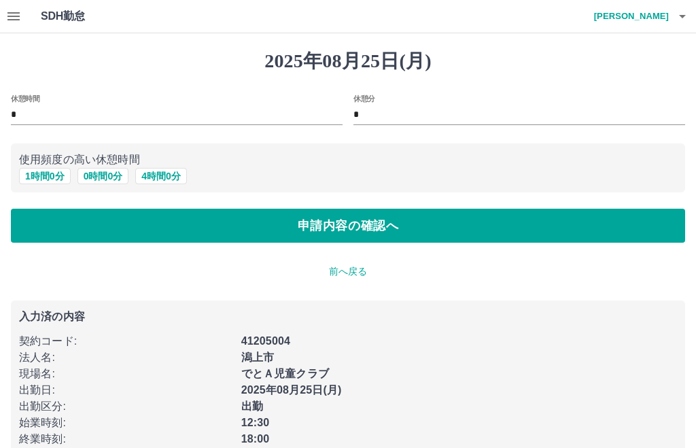
click at [371, 226] on button "申請内容の確認へ" at bounding box center [348, 226] width 674 height 34
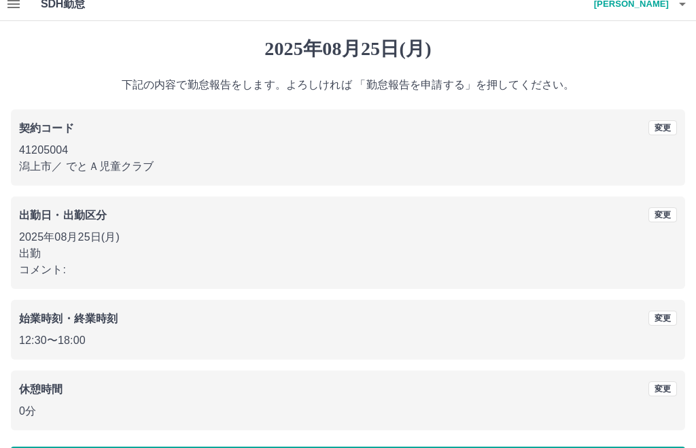
scroll to position [15, 0]
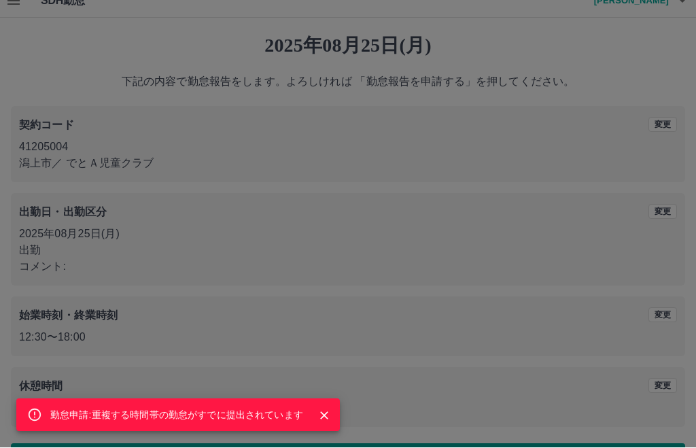
click at [336, 432] on div "勤怠申請:重複する時間帯の勤怠がすでに提出されています" at bounding box center [178, 415] width 324 height 33
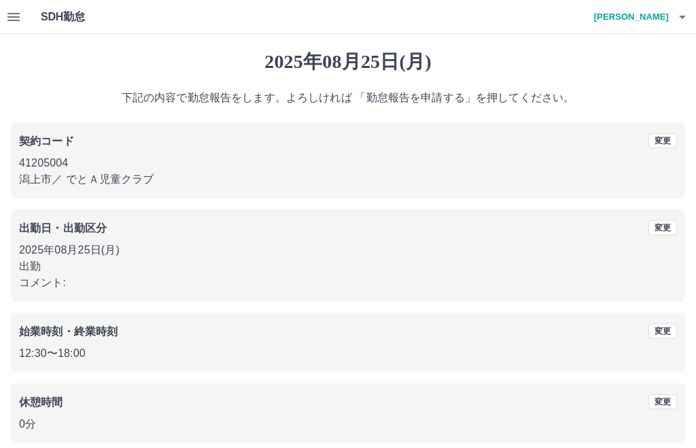
scroll to position [0, 0]
click at [668, 145] on button "変更" at bounding box center [663, 140] width 29 height 15
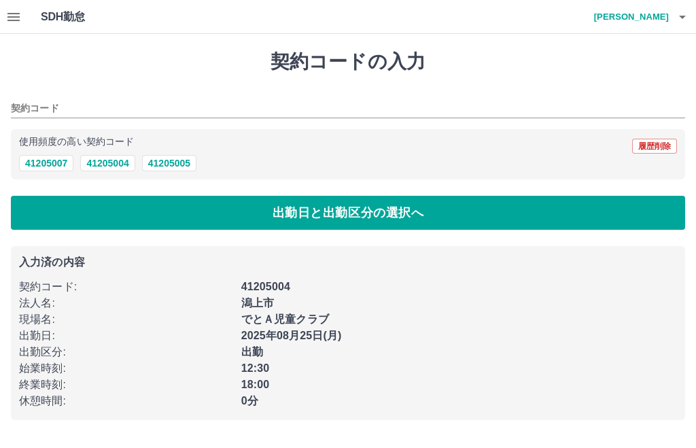
type input "********"
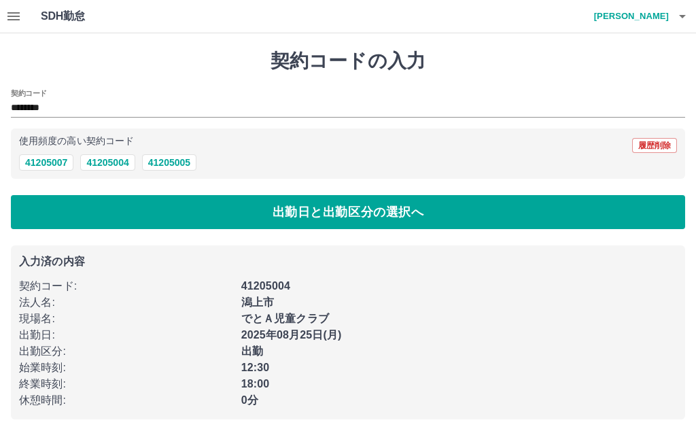
click at [667, 142] on button "履歴削除" at bounding box center [654, 145] width 45 height 15
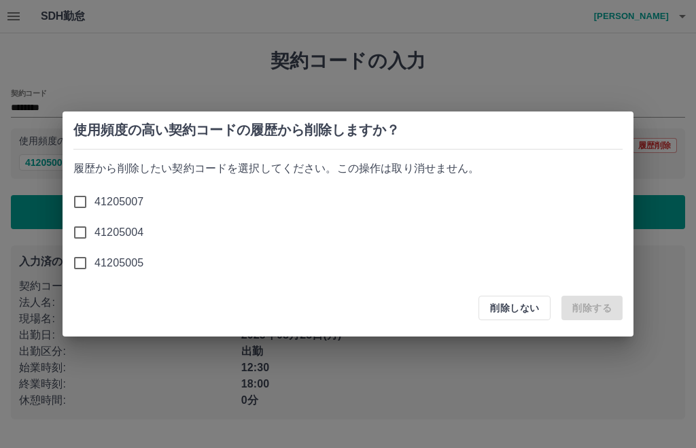
click at [531, 308] on button "削除しない" at bounding box center [515, 308] width 72 height 24
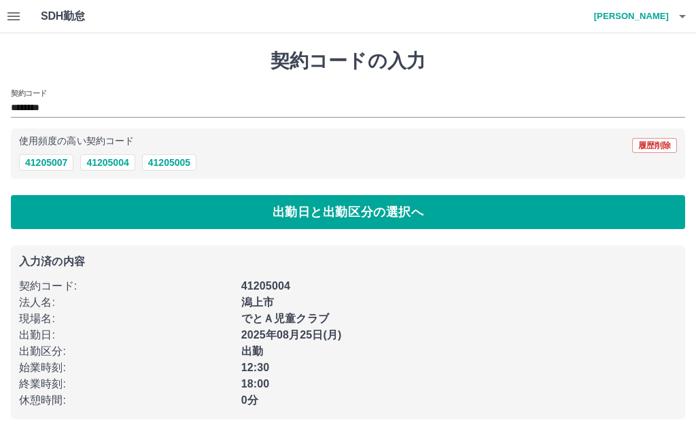
click at [35, 107] on input "********" at bounding box center [338, 108] width 654 height 17
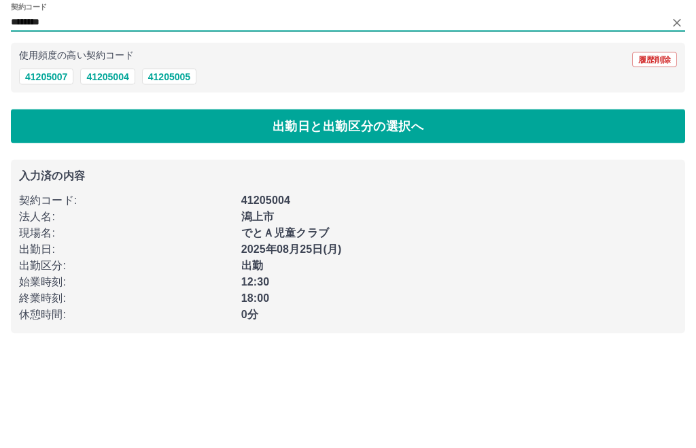
click at [649, 12] on h4 "佐藤　恵子" at bounding box center [628, 16] width 82 height 33
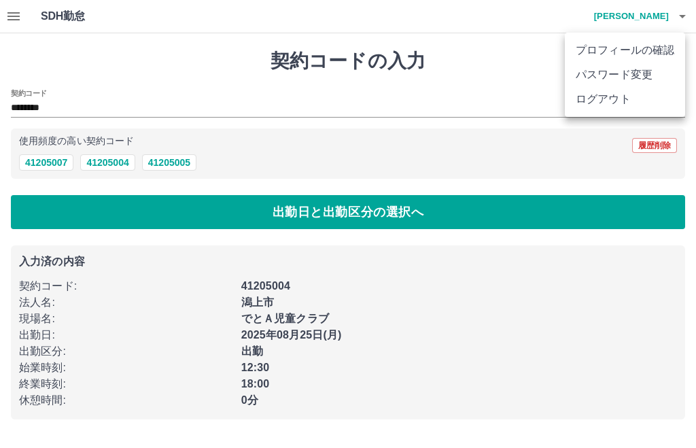
click at [610, 104] on li "ログアウト" at bounding box center [625, 99] width 120 height 24
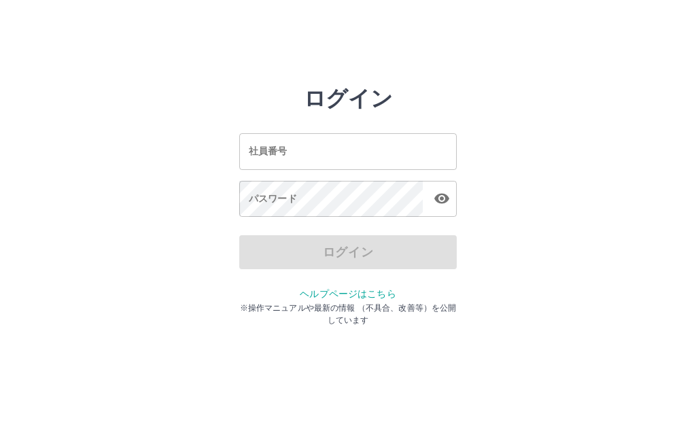
click at [366, 144] on input "社員番号" at bounding box center [348, 151] width 218 height 36
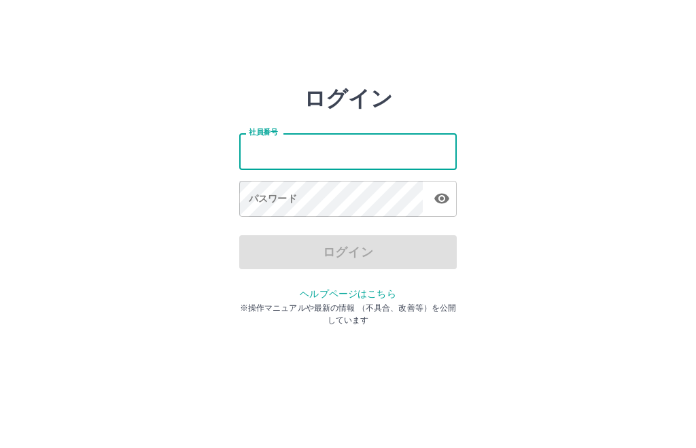
type input "*******"
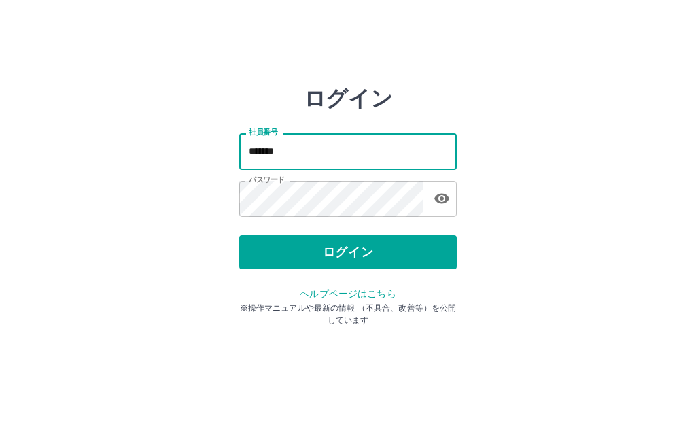
click at [353, 254] on button "ログイン" at bounding box center [348, 252] width 218 height 34
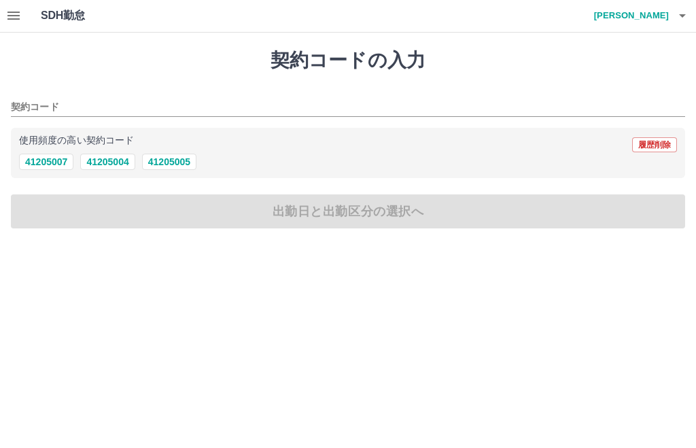
click at [104, 155] on button "41205004" at bounding box center [107, 162] width 54 height 16
type input "********"
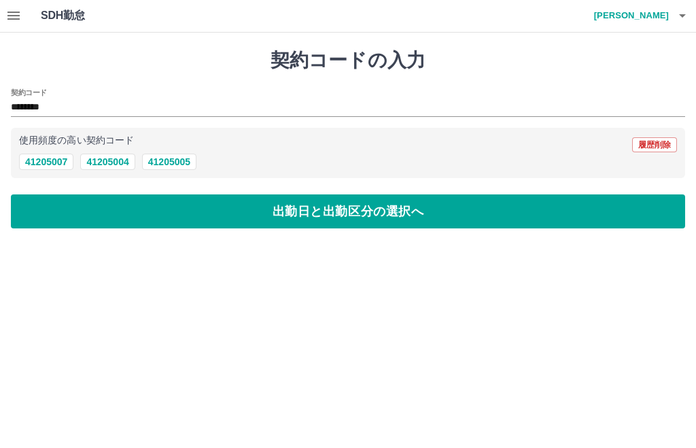
click at [387, 205] on button "出勤日と出勤区分の選択へ" at bounding box center [348, 212] width 674 height 34
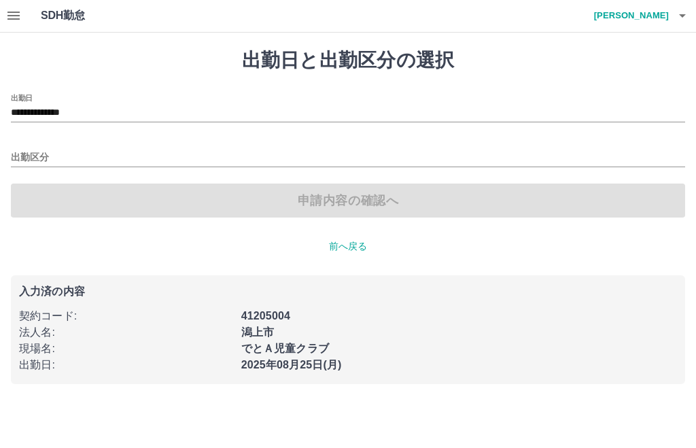
click at [63, 154] on input "出勤区分" at bounding box center [348, 158] width 674 height 17
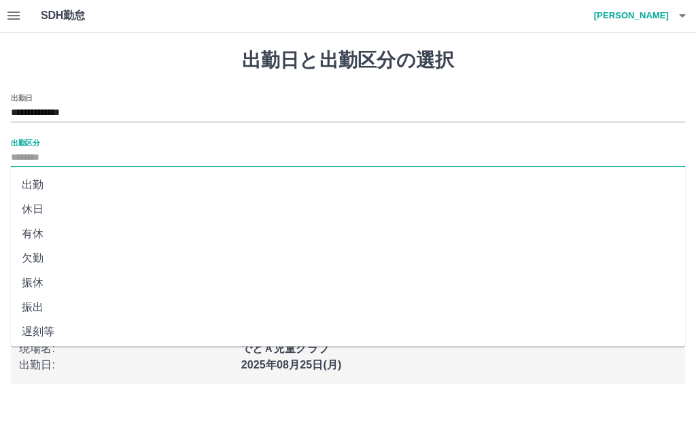
click at [36, 180] on li "出勤" at bounding box center [348, 185] width 674 height 24
type input "**"
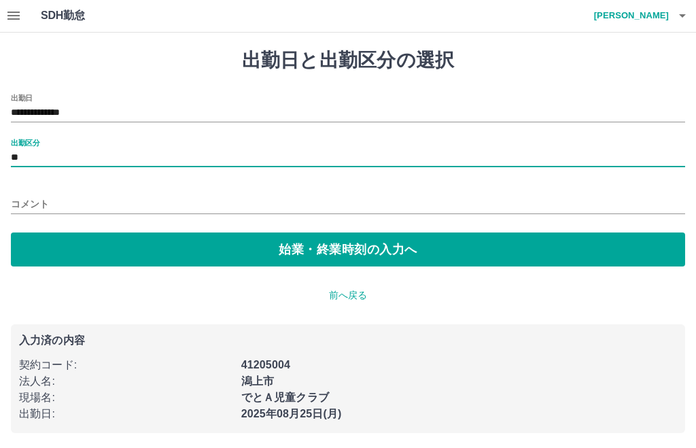
click at [356, 239] on button "始業・終業時刻の入力へ" at bounding box center [348, 250] width 674 height 34
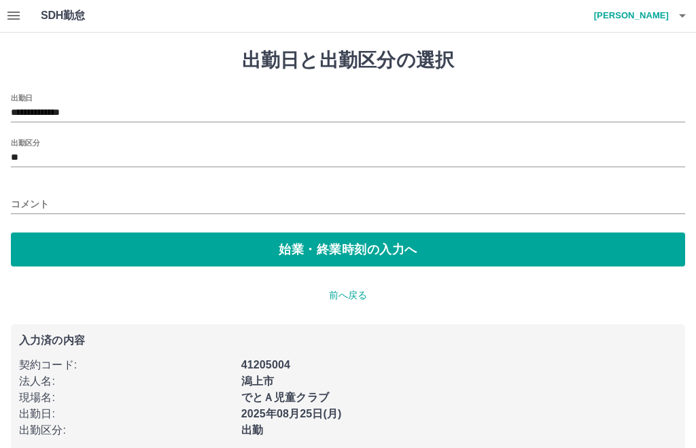
scroll to position [1, 0]
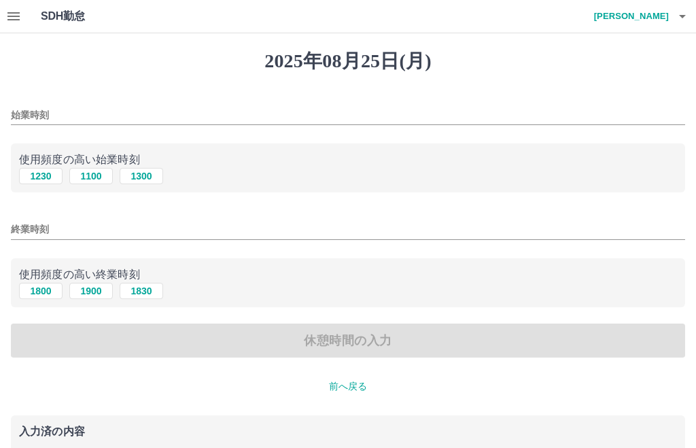
click at [41, 169] on button "1230" at bounding box center [41, 176] width 44 height 16
type input "****"
click at [29, 235] on input "終業時刻" at bounding box center [348, 230] width 674 height 20
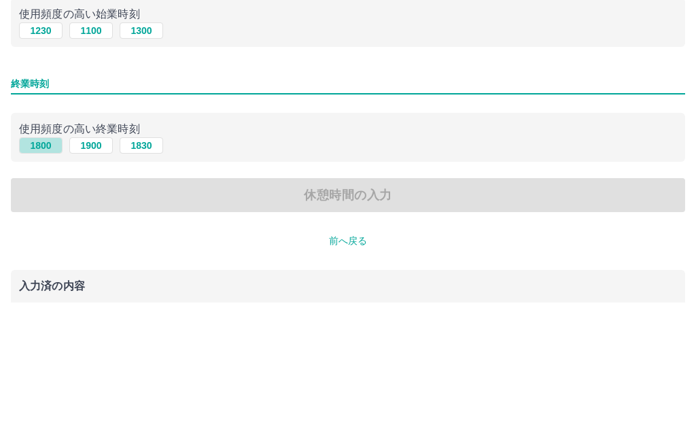
click at [40, 283] on button "1800" at bounding box center [41, 291] width 44 height 16
type input "****"
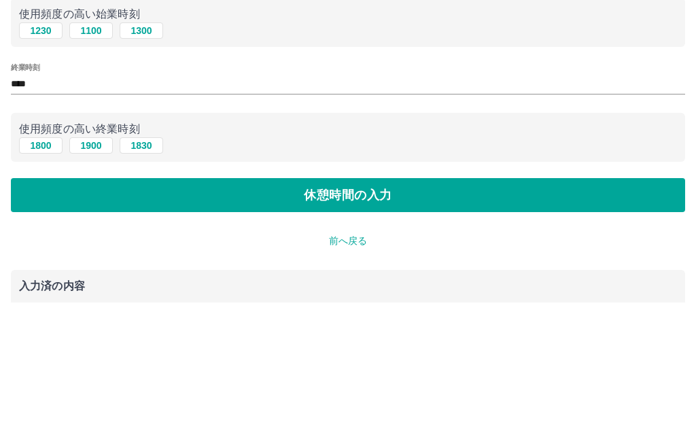
click at [447, 85] on div "[DATE] 始業時刻 **** 使用頻度の高い始業時刻 [DATE] [DATE] [DATE] 終業時刻 **** 使用頻度の高い終業時刻 [DATE] …" at bounding box center [348, 294] width 696 height 523
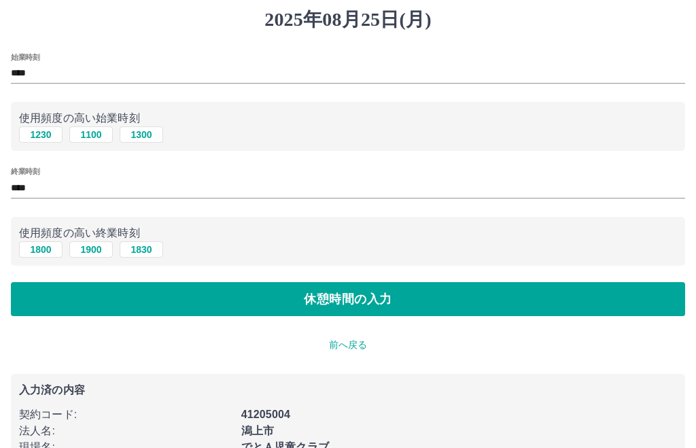
click at [350, 304] on button "休憩時間の入力" at bounding box center [348, 299] width 674 height 34
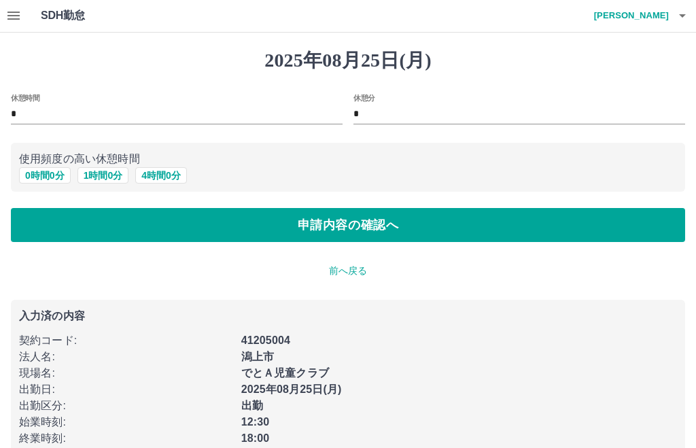
scroll to position [27, 0]
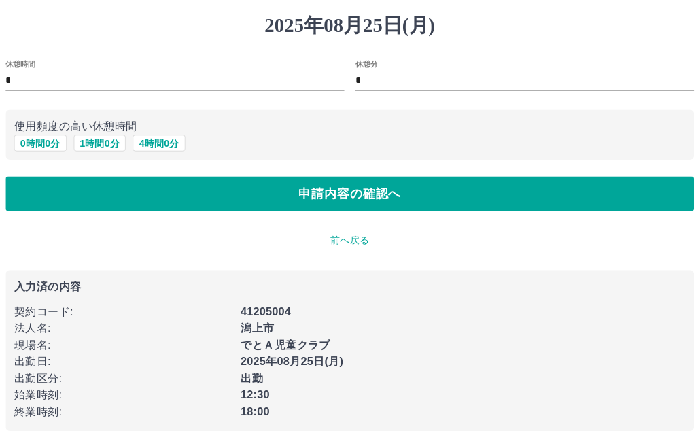
click at [343, 192] on button "申請内容の確認へ" at bounding box center [348, 199] width 674 height 34
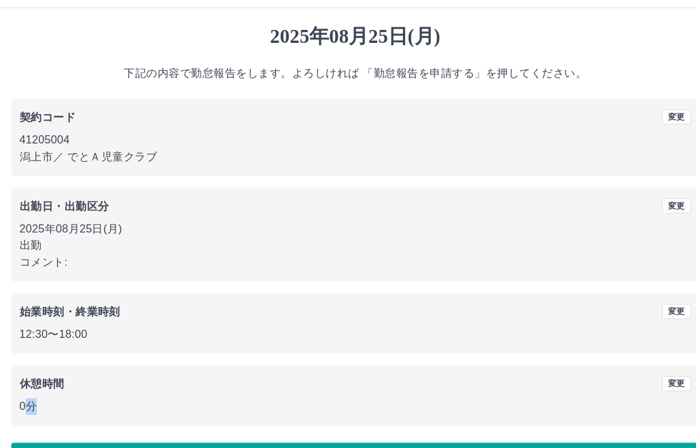
scroll to position [25, 0]
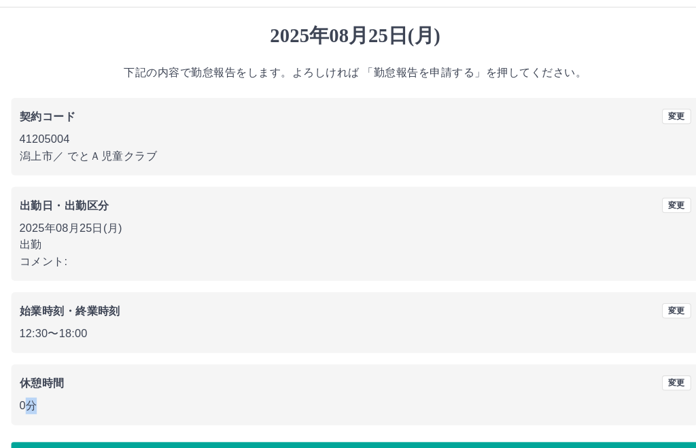
click at [342, 447] on button "勤怠報告を申請する" at bounding box center [348, 451] width 674 height 34
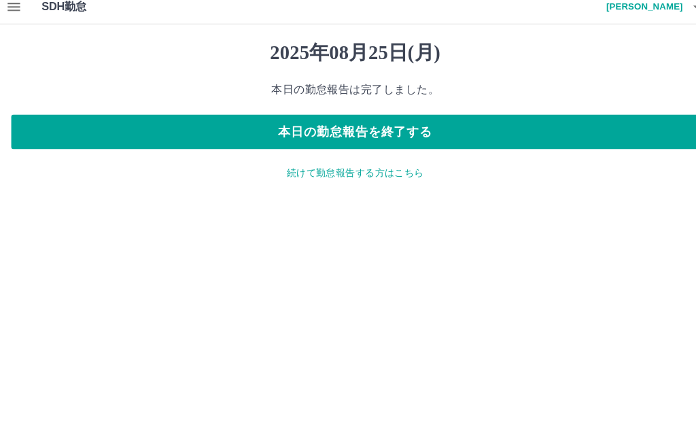
click at [644, 21] on h4 "[PERSON_NAME]" at bounding box center [628, 16] width 82 height 33
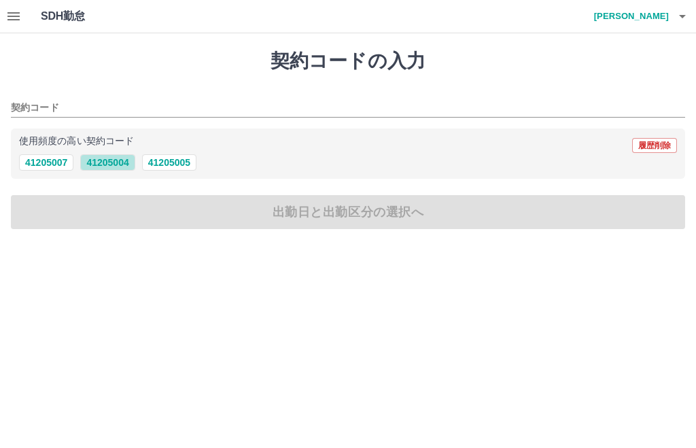
click at [110, 165] on button "41205004" at bounding box center [107, 162] width 54 height 16
type input "********"
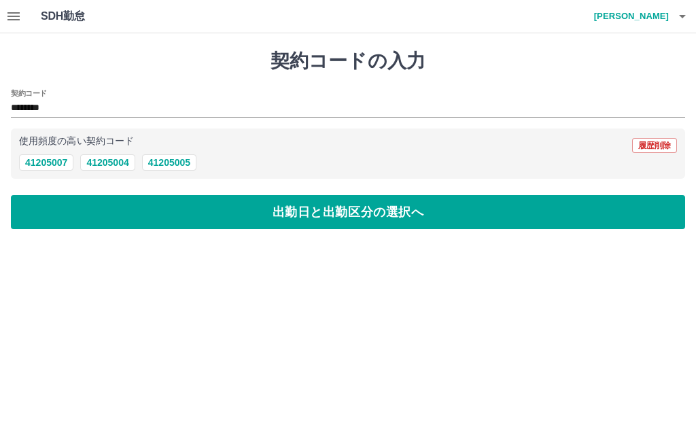
click at [11, 14] on icon "button" at bounding box center [13, 16] width 12 height 8
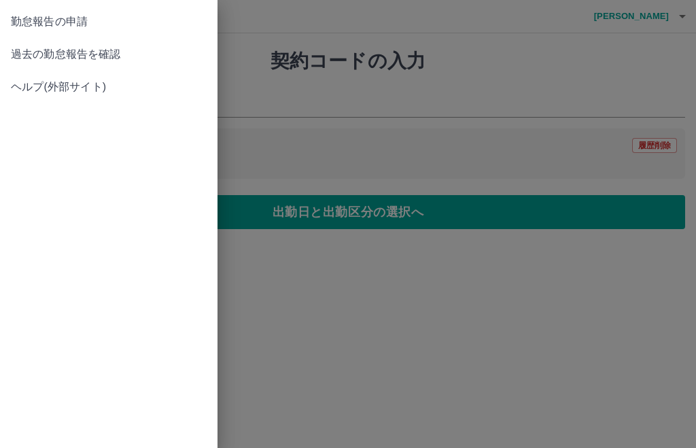
click at [110, 52] on span "過去の勤怠報告を確認" at bounding box center [109, 54] width 196 height 16
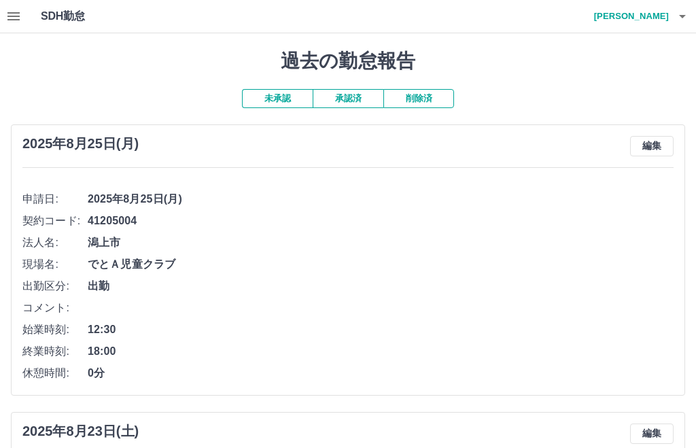
click at [296, 94] on button "未承認" at bounding box center [277, 98] width 71 height 19
click at [649, 11] on h4 "[PERSON_NAME]" at bounding box center [628, 16] width 82 height 33
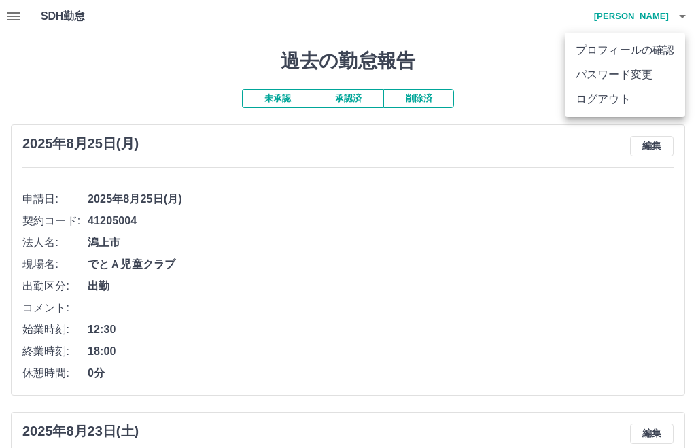
click at [604, 99] on li "ログアウト" at bounding box center [625, 99] width 120 height 24
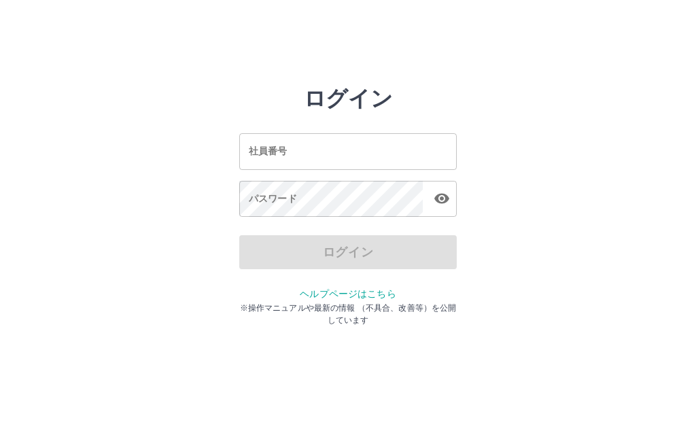
click at [355, 148] on input "社員番号" at bounding box center [348, 151] width 218 height 36
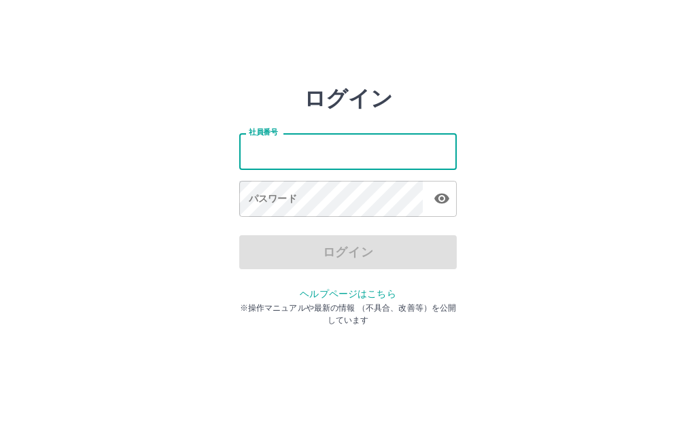
type input "*******"
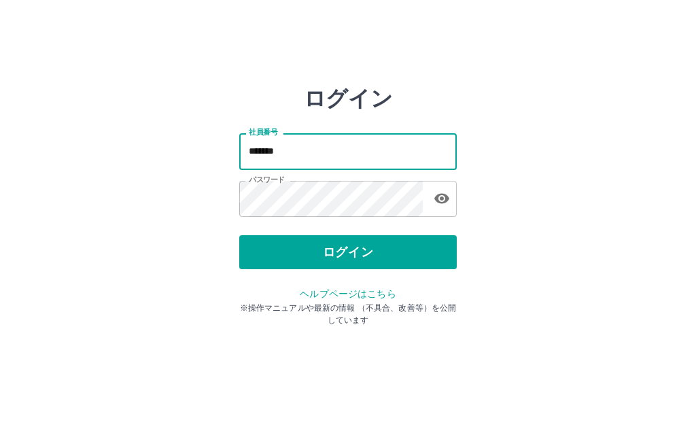
click at [358, 244] on button "ログイン" at bounding box center [348, 252] width 218 height 34
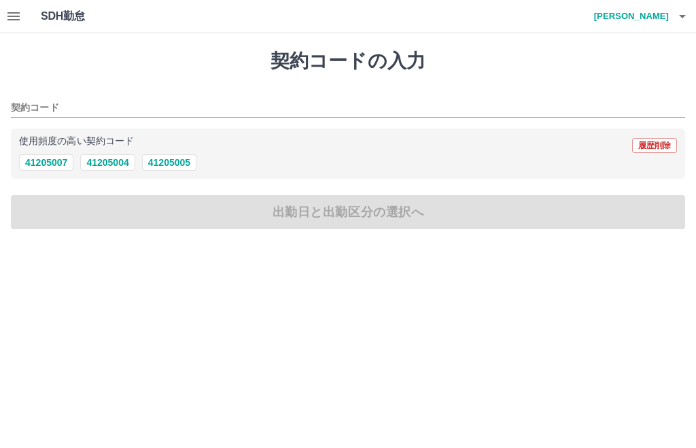
click at [0, 56] on div "契約コードの入力 契約コード 使用頻度の高い契約コード 履歴削除 41205007 41205004 41205005 出勤日と出勤区分の選択へ" at bounding box center [348, 139] width 696 height 212
click at [0, 57] on div "契約コードの入力 契約コード 使用頻度の高い契約コード 履歴削除 41205007 41205004 41205005 出勤日と出勤区分の選択へ" at bounding box center [348, 139] width 696 height 212
click at [19, 9] on icon "button" at bounding box center [13, 16] width 16 height 16
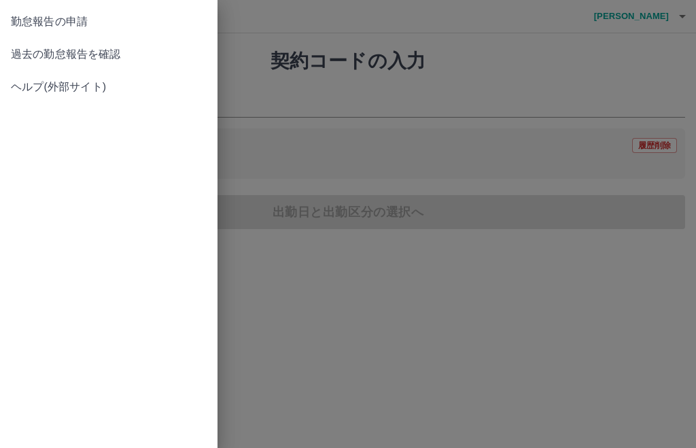
click at [118, 63] on link "過去の勤怠報告を確認" at bounding box center [109, 54] width 218 height 33
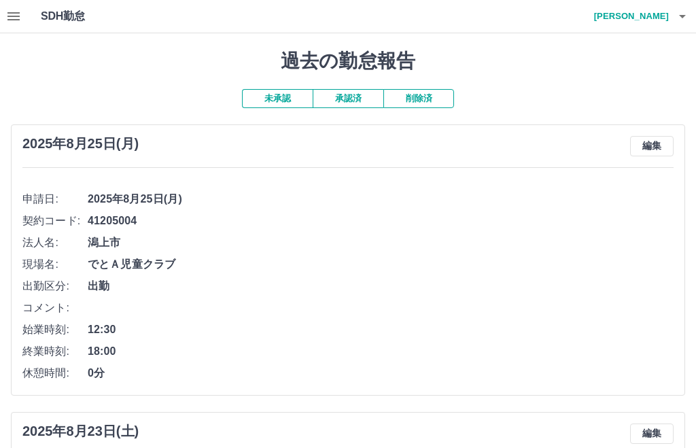
click at [351, 105] on button "承認済" at bounding box center [348, 98] width 71 height 19
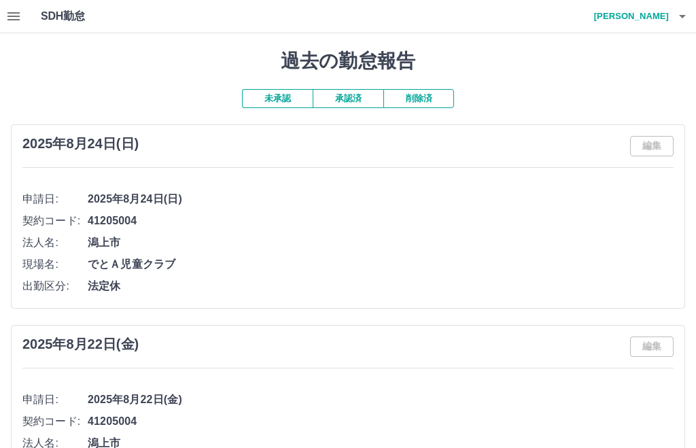
click at [288, 94] on button "未承認" at bounding box center [277, 98] width 71 height 19
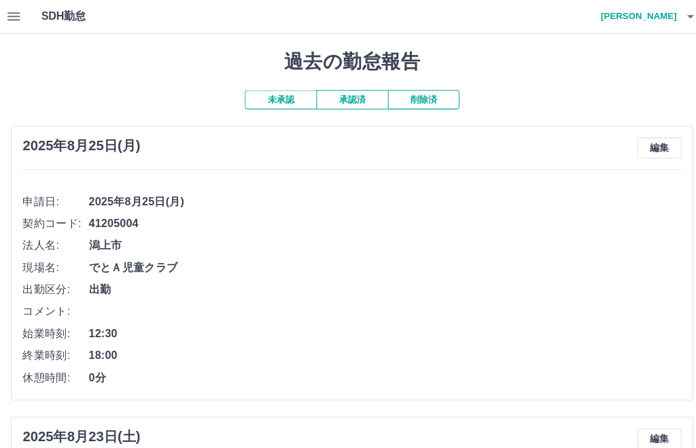
click at [648, 16] on h4 "佐藤　恵子" at bounding box center [628, 16] width 82 height 33
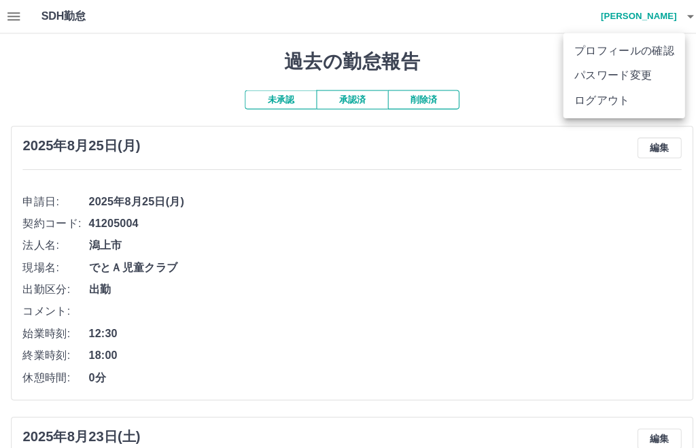
click at [602, 94] on li "ログアウト" at bounding box center [617, 99] width 120 height 24
